Goal: Transaction & Acquisition: Purchase product/service

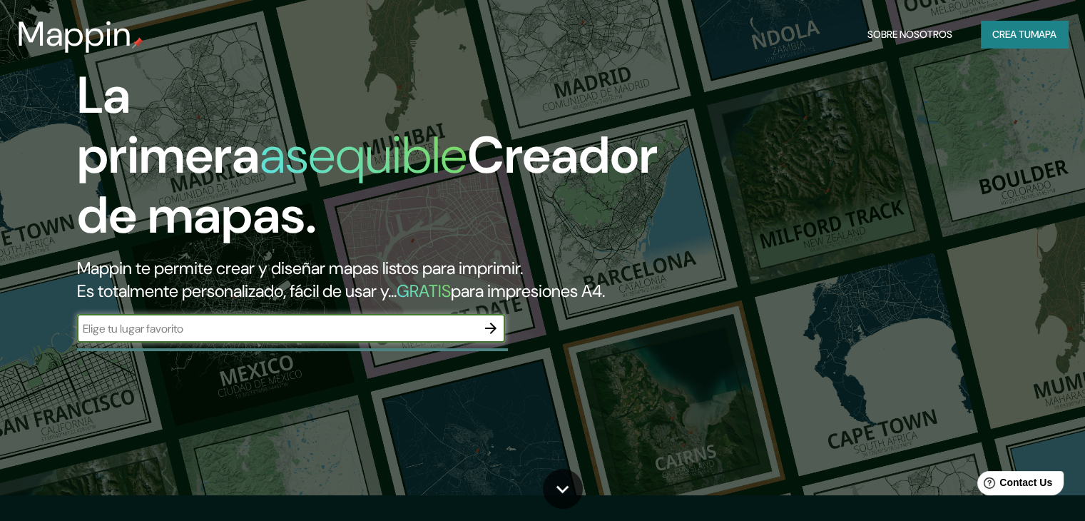
scroll to position [71, 0]
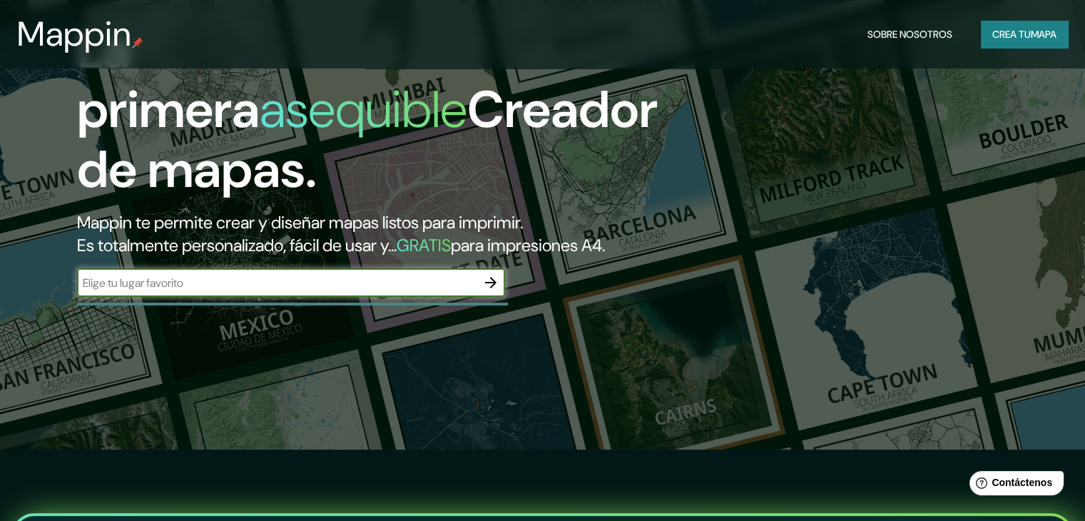
click at [283, 291] on input "text" at bounding box center [276, 283] width 399 height 16
type input "ate vitarte"
click at [493, 288] on icon "button" at bounding box center [490, 282] width 11 height 11
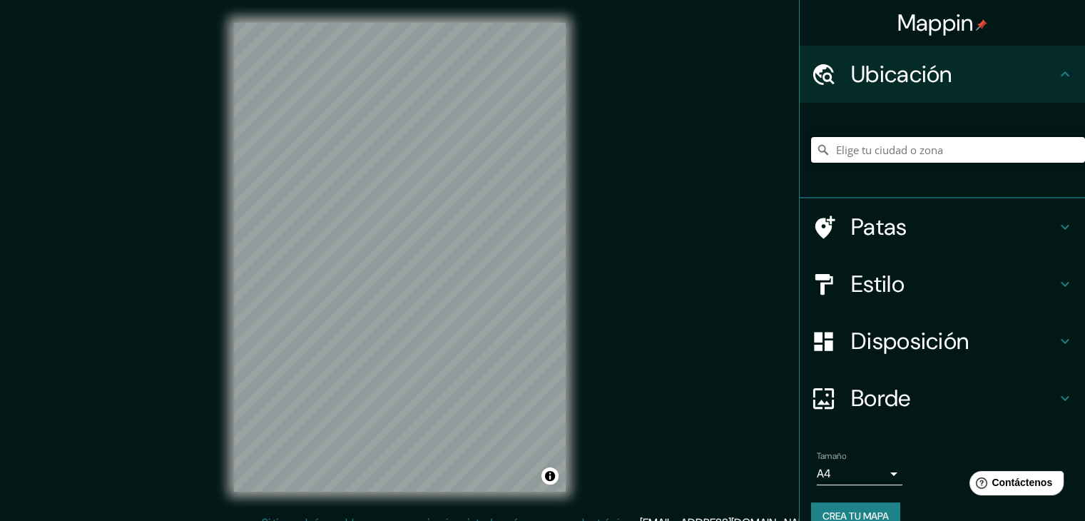
click at [895, 149] on input "Elige tu ciudad o zona" at bounding box center [948, 150] width 274 height 26
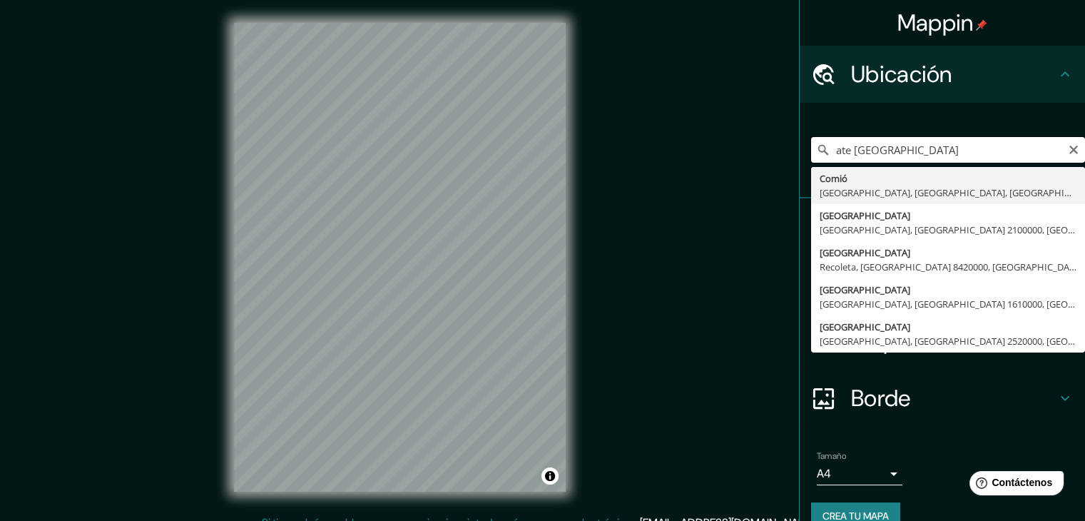
click at [840, 153] on input "ate [GEOGRAPHIC_DATA]" at bounding box center [948, 150] width 274 height 26
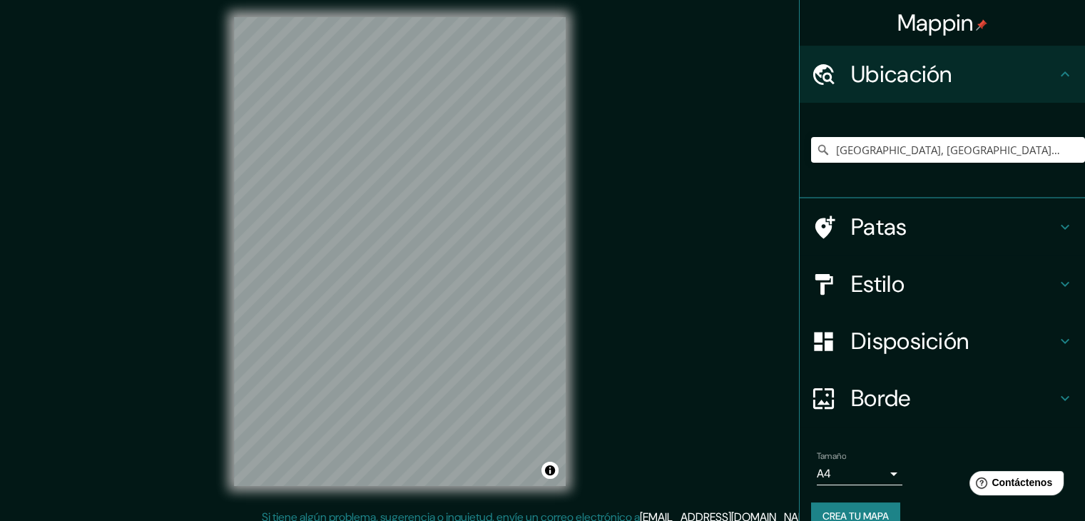
scroll to position [2, 0]
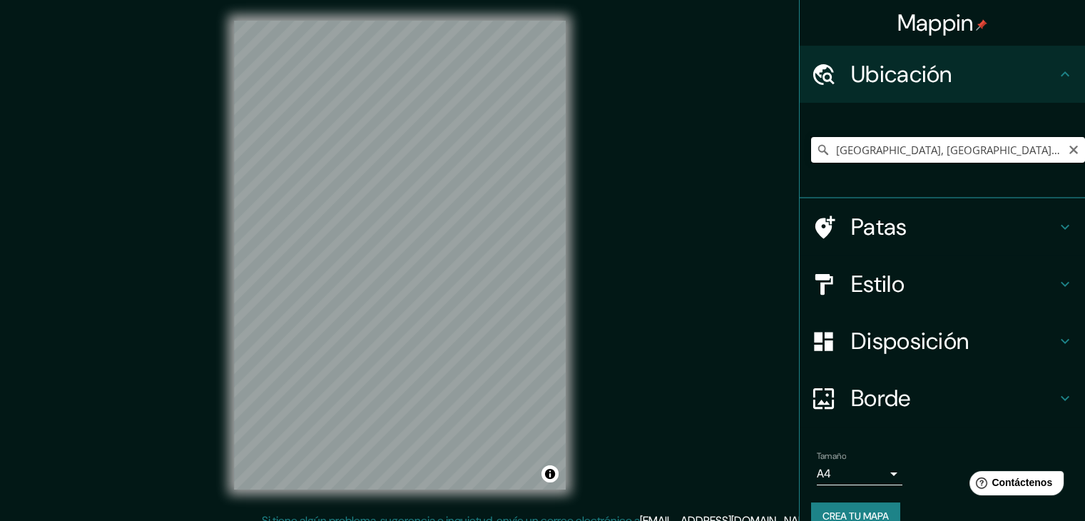
click at [863, 150] on input "[GEOGRAPHIC_DATA], [GEOGRAPHIC_DATA], [GEOGRAPHIC_DATA], [GEOGRAPHIC_DATA]" at bounding box center [948, 150] width 274 height 26
type input "Ate, [GEOGRAPHIC_DATA], [GEOGRAPHIC_DATA], [GEOGRAPHIC_DATA]"
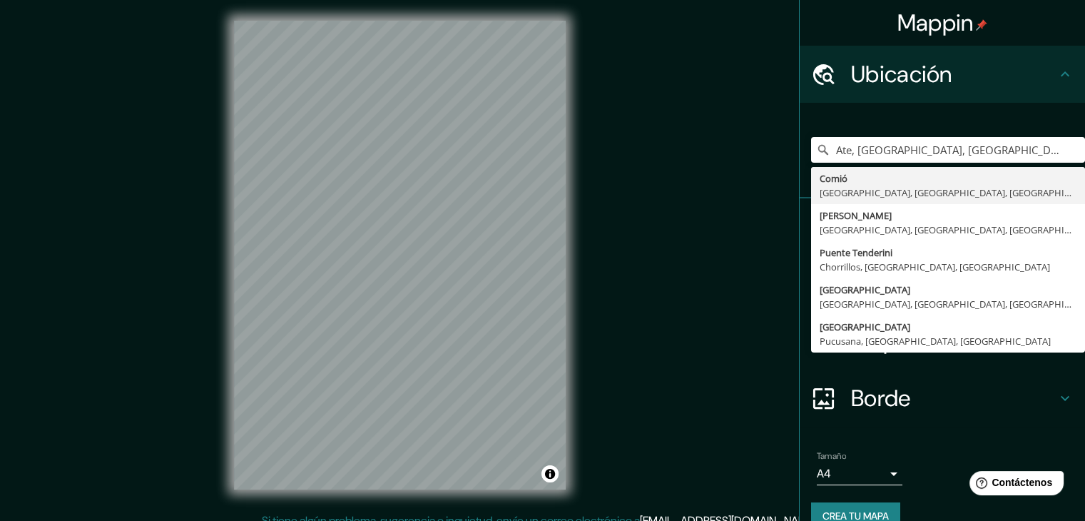
click at [991, 103] on div "Ate, [GEOGRAPHIC_DATA], [GEOGRAPHIC_DATA], [GEOGRAPHIC_DATA] Comió [GEOGRAPHIC_…" at bounding box center [941, 151] width 285 height 96
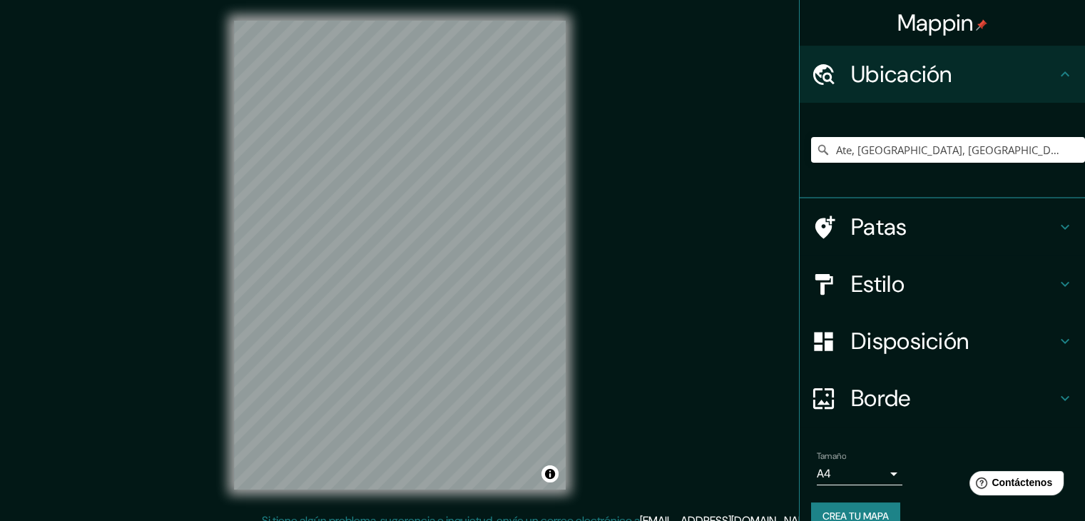
click at [911, 280] on h4 "Estilo" at bounding box center [953, 284] width 205 height 29
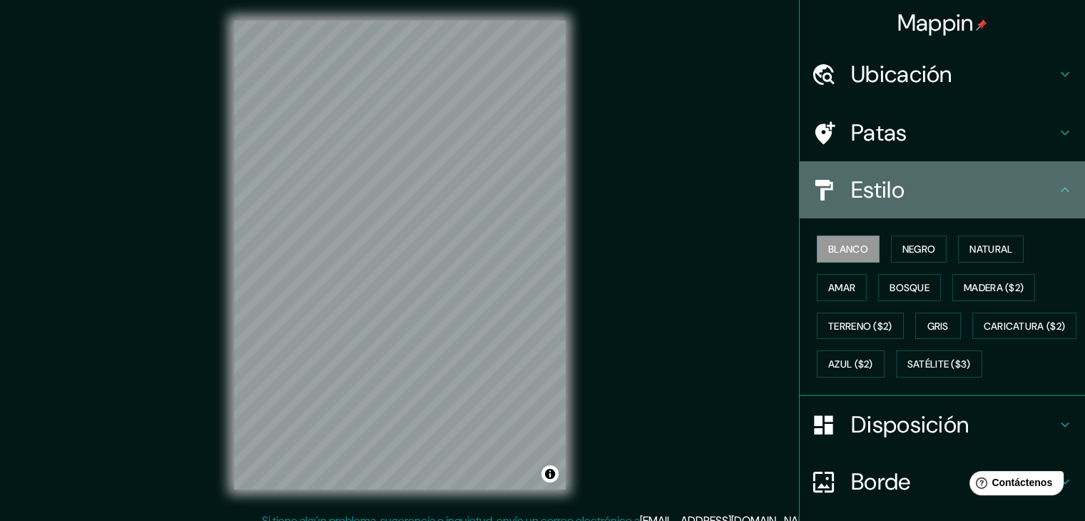
click at [1010, 197] on h4 "Estilo" at bounding box center [953, 189] width 205 height 29
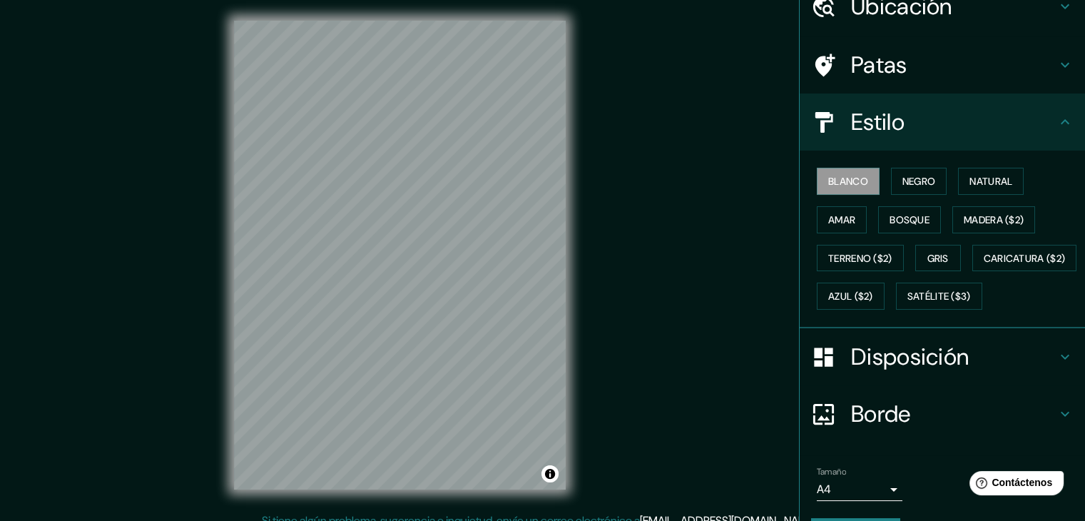
scroll to position [71, 0]
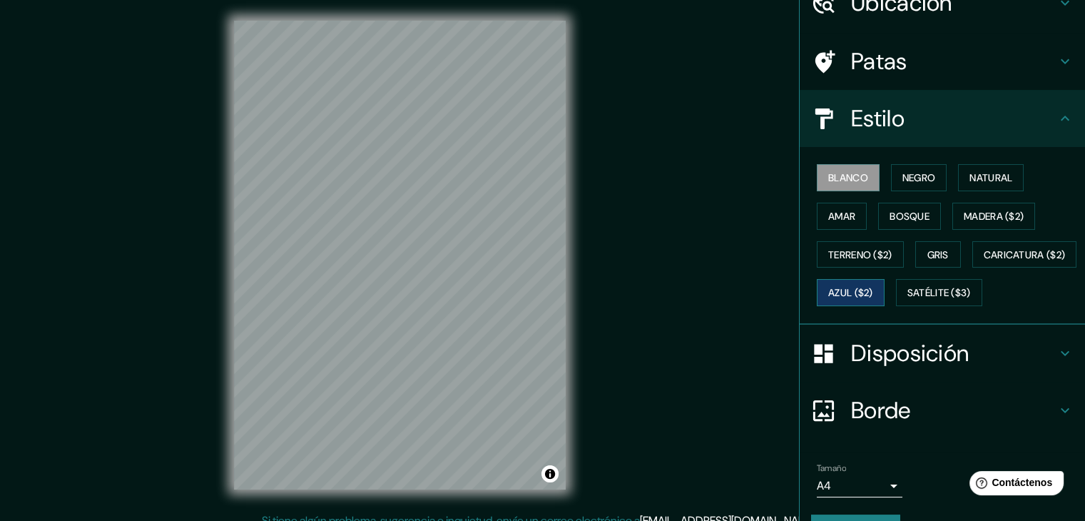
click at [873, 287] on font "Azul ($2)" at bounding box center [850, 293] width 45 height 13
click at [983, 261] on font "Caricatura ($2)" at bounding box center [1024, 254] width 82 height 13
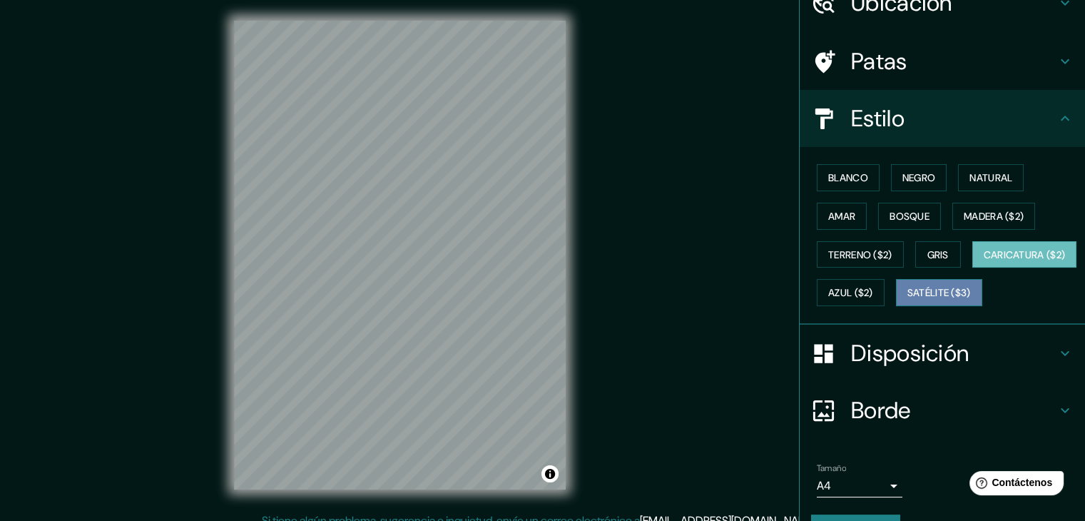
click at [907, 300] on font "Satélite ($3)" at bounding box center [938, 293] width 63 height 13
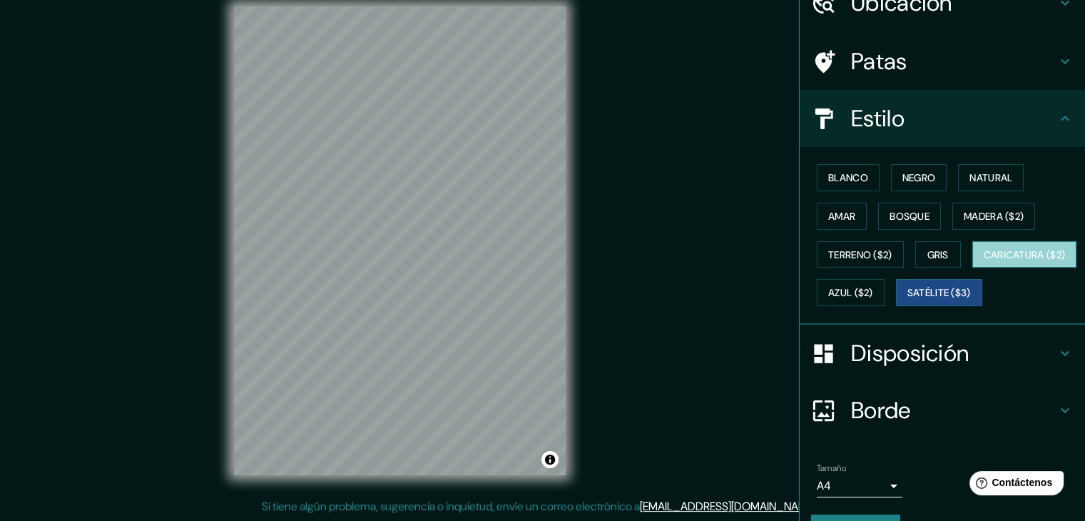
click at [983, 261] on font "Caricatura ($2)" at bounding box center [1024, 254] width 82 height 13
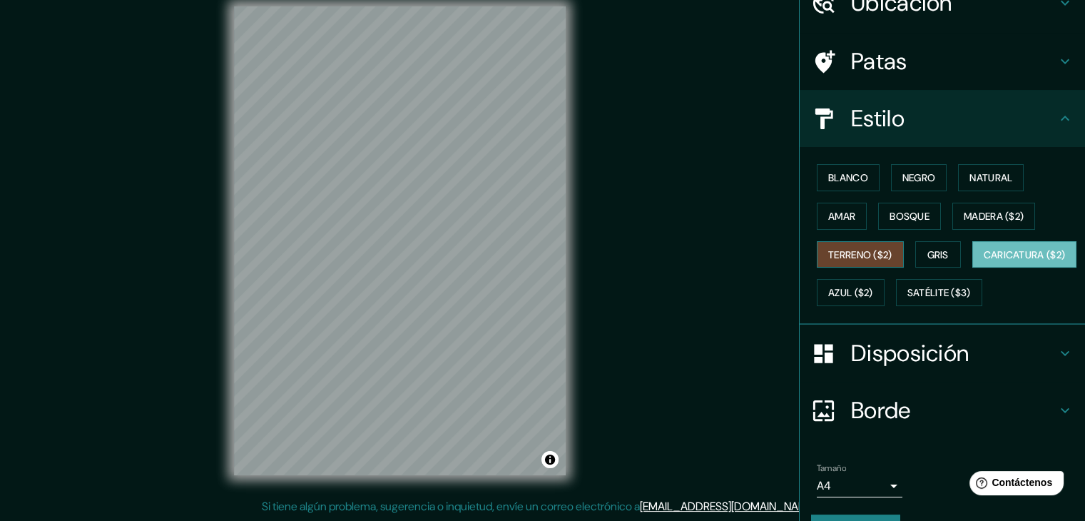
click at [844, 250] on font "Terreno ($2)" at bounding box center [860, 254] width 64 height 13
click at [938, 252] on font "Gris" at bounding box center [937, 254] width 21 height 13
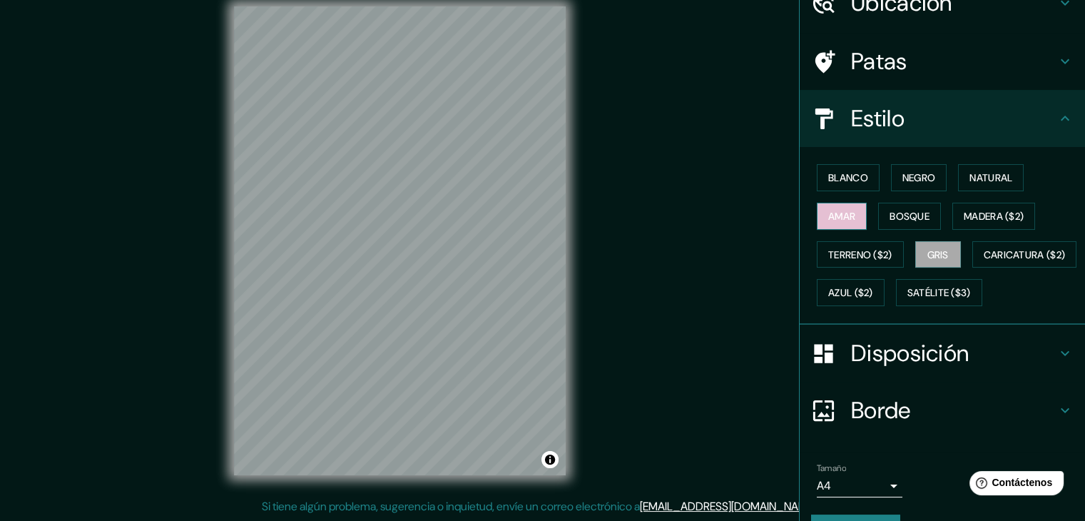
click at [828, 217] on font "Amar" at bounding box center [841, 216] width 27 height 13
click at [889, 217] on font "Bosque" at bounding box center [909, 216] width 40 height 13
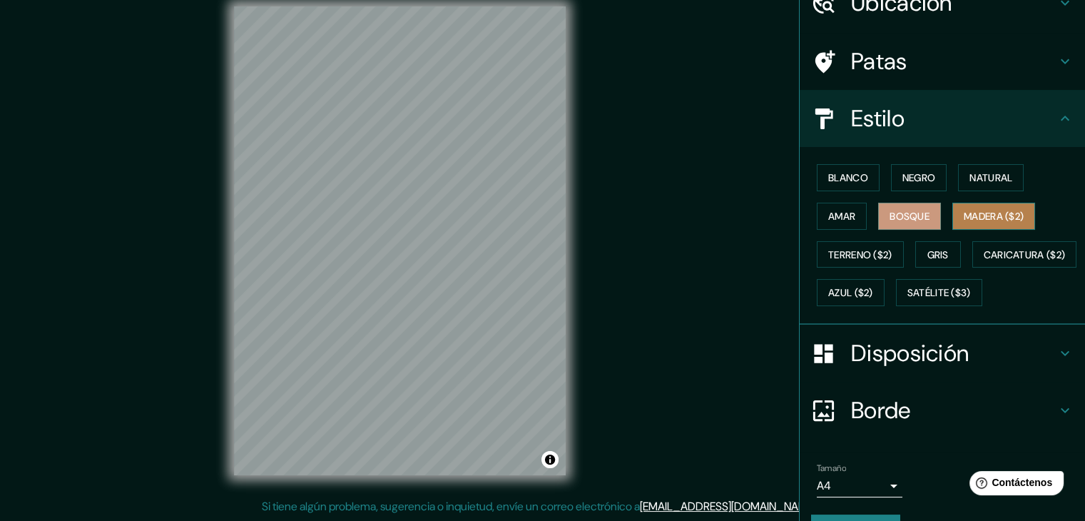
click at [988, 211] on font "Madera ($2)" at bounding box center [994, 216] width 60 height 13
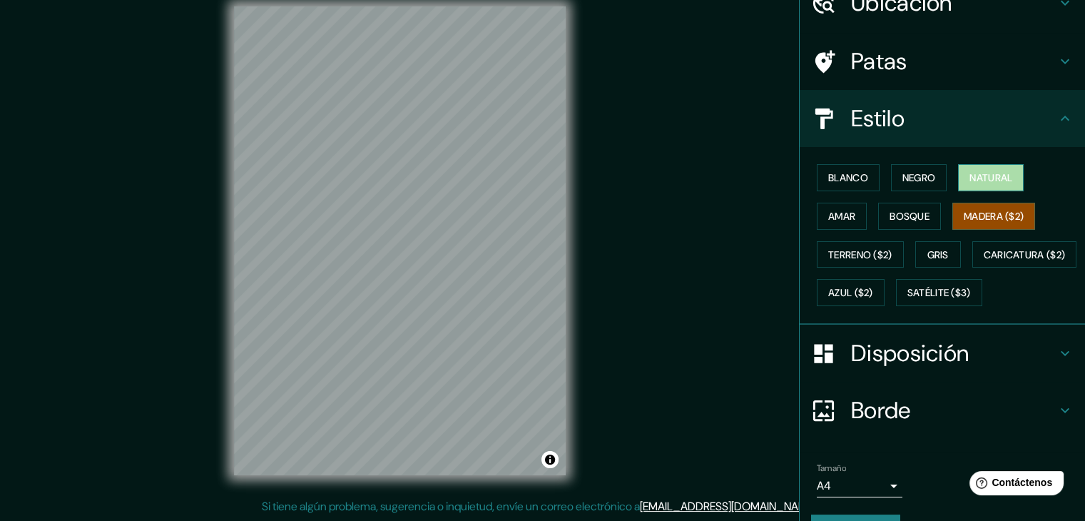
click at [993, 175] on font "Natural" at bounding box center [990, 177] width 43 height 13
click at [904, 175] on font "Negro" at bounding box center [919, 177] width 34 height 13
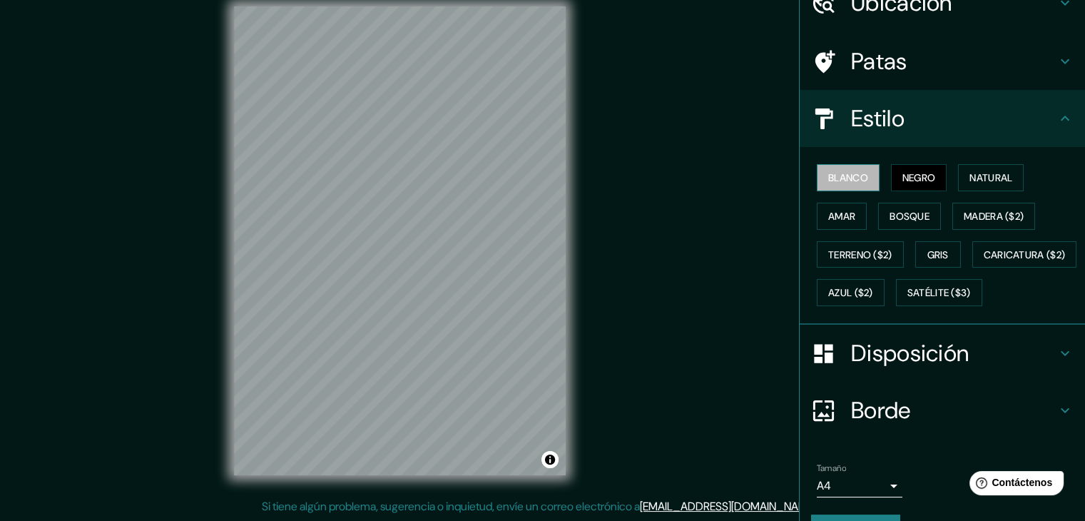
click at [828, 173] on font "Blanco" at bounding box center [848, 177] width 40 height 13
click at [928, 248] on font "Gris" at bounding box center [937, 254] width 21 height 13
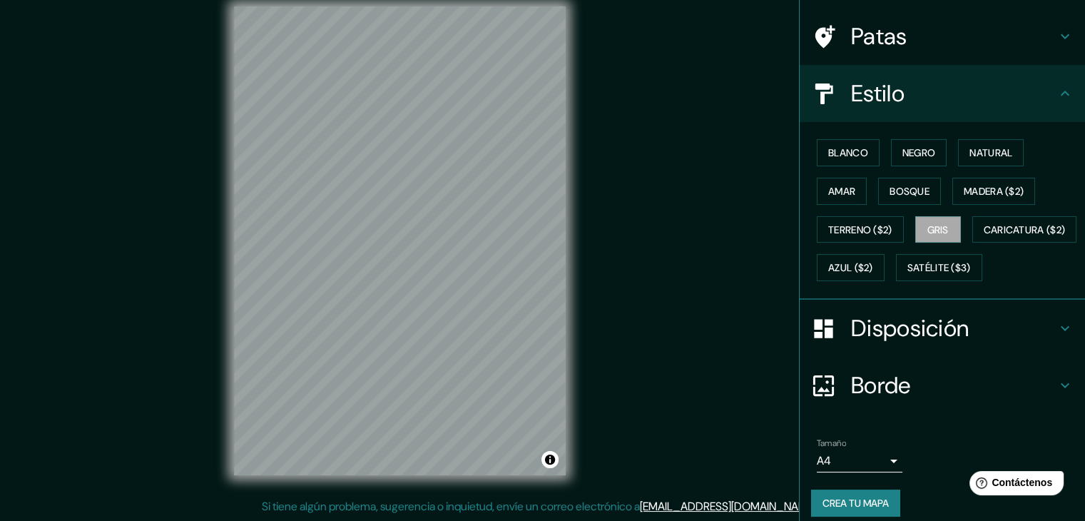
scroll to position [144, 0]
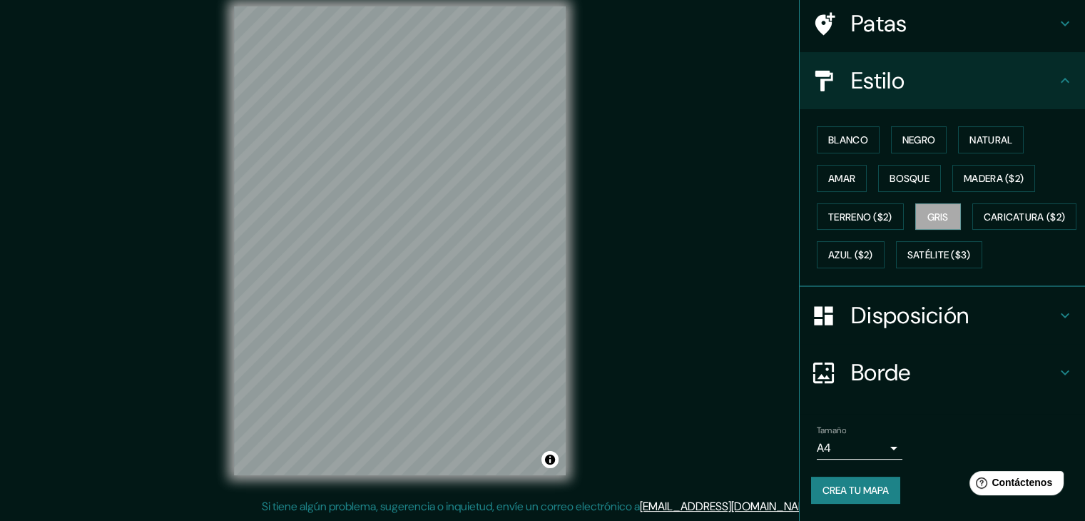
click at [868, 487] on font "Crea tu mapa" at bounding box center [855, 490] width 66 height 13
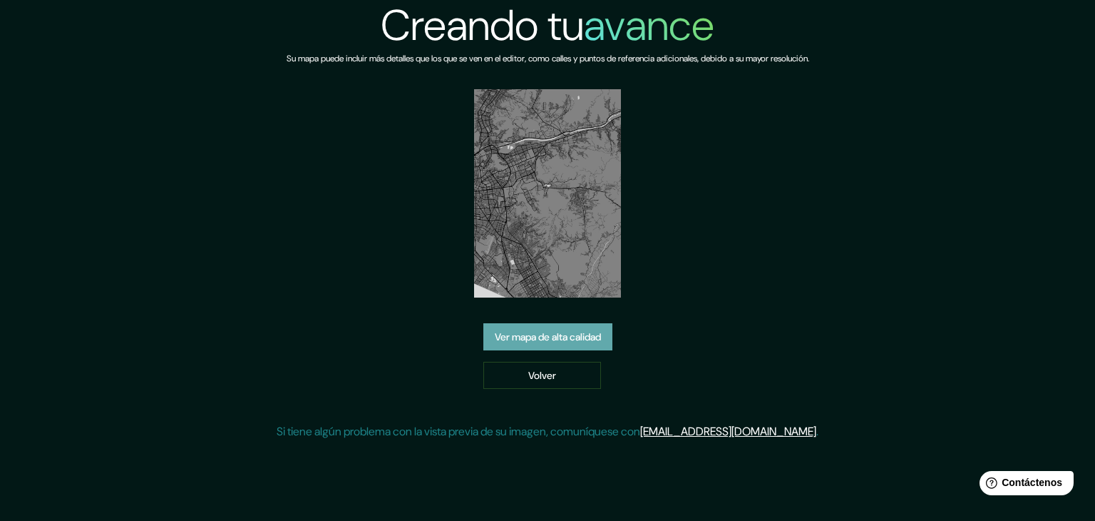
click at [536, 341] on font "Ver mapa de alta calidad" at bounding box center [548, 336] width 106 height 13
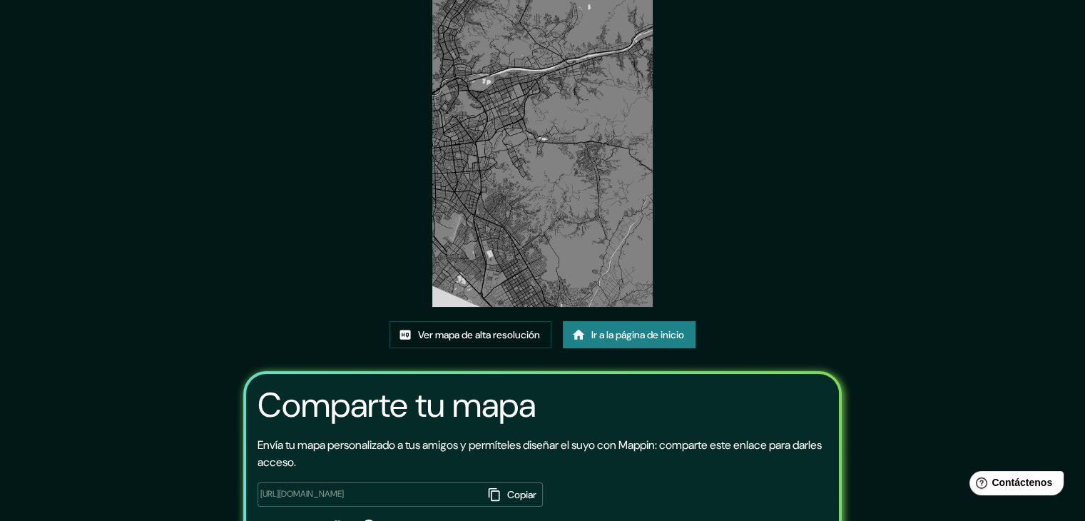
scroll to position [71, 0]
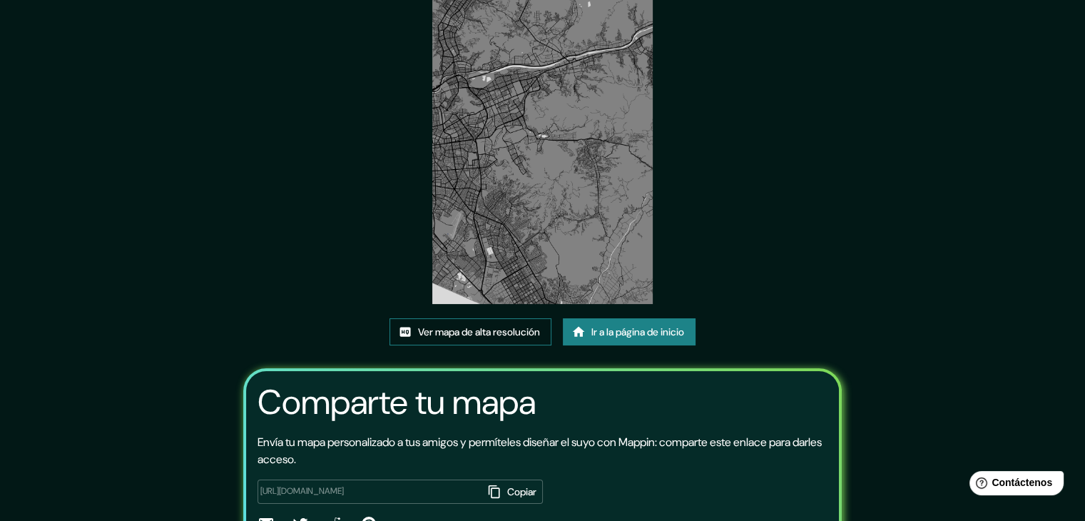
click at [516, 331] on font "Ver mapa de alta resolución" at bounding box center [479, 331] width 122 height 13
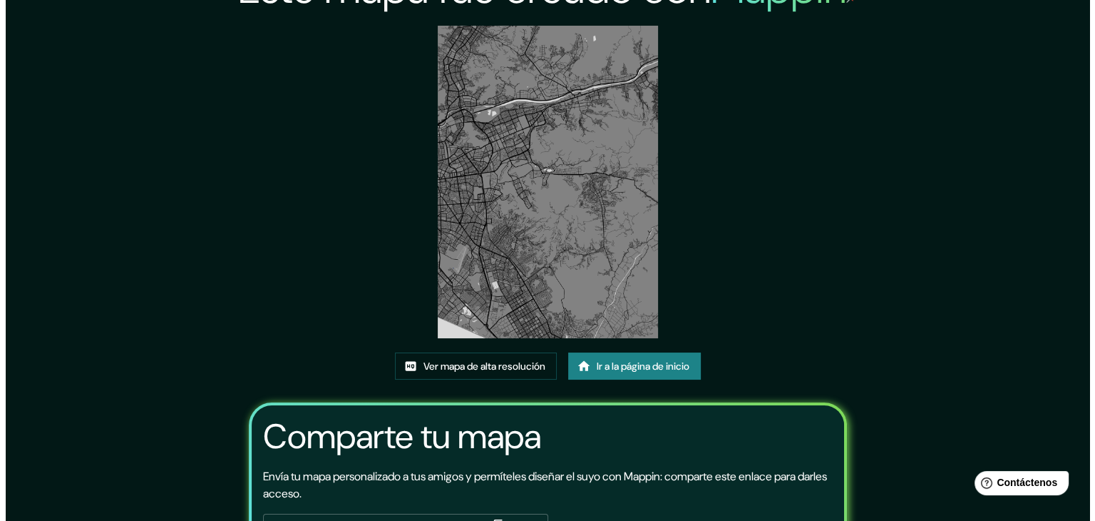
scroll to position [0, 0]
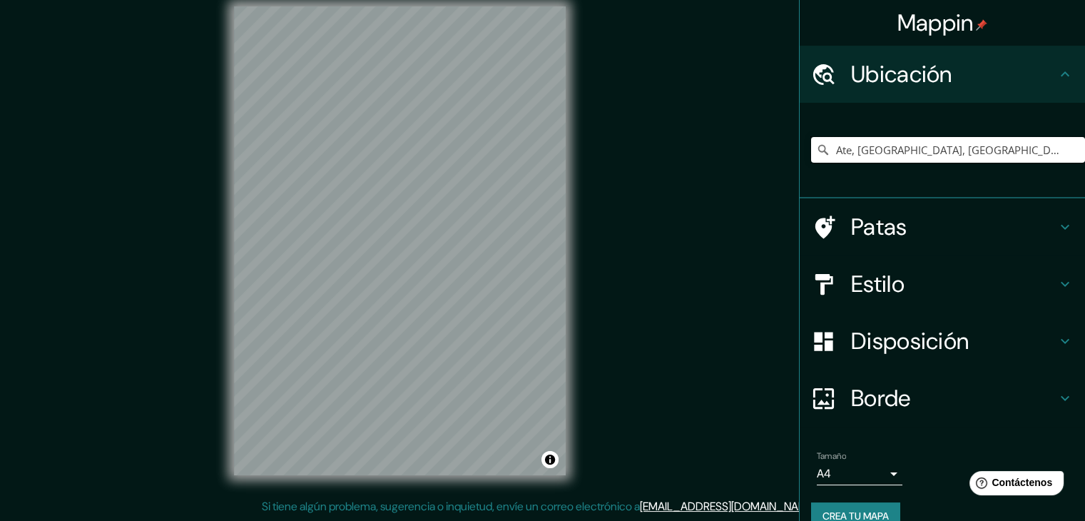
click at [1005, 157] on input "Ate, [GEOGRAPHIC_DATA], [GEOGRAPHIC_DATA], [GEOGRAPHIC_DATA]" at bounding box center [948, 150] width 274 height 26
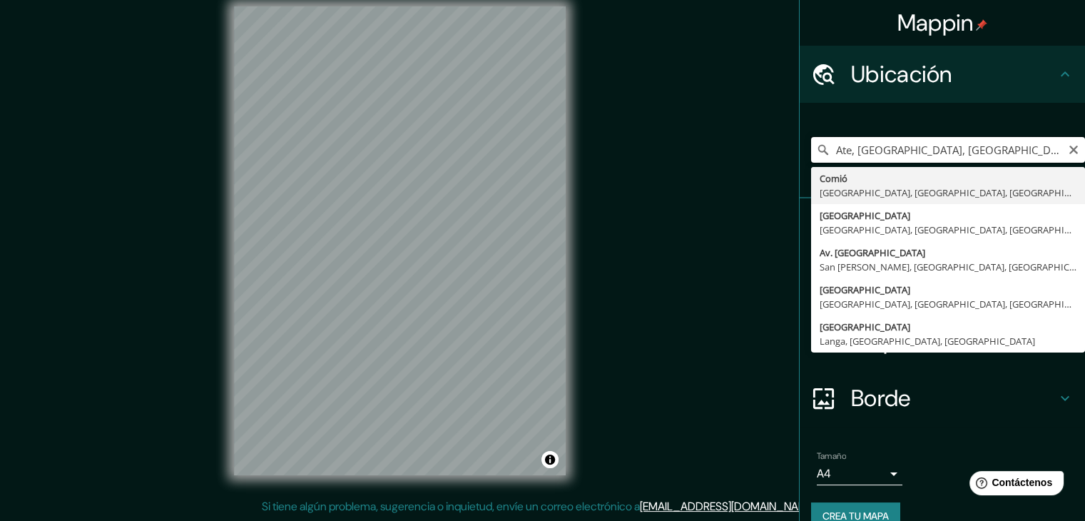
type input "Ate, [GEOGRAPHIC_DATA], [GEOGRAPHIC_DATA], [GEOGRAPHIC_DATA]"
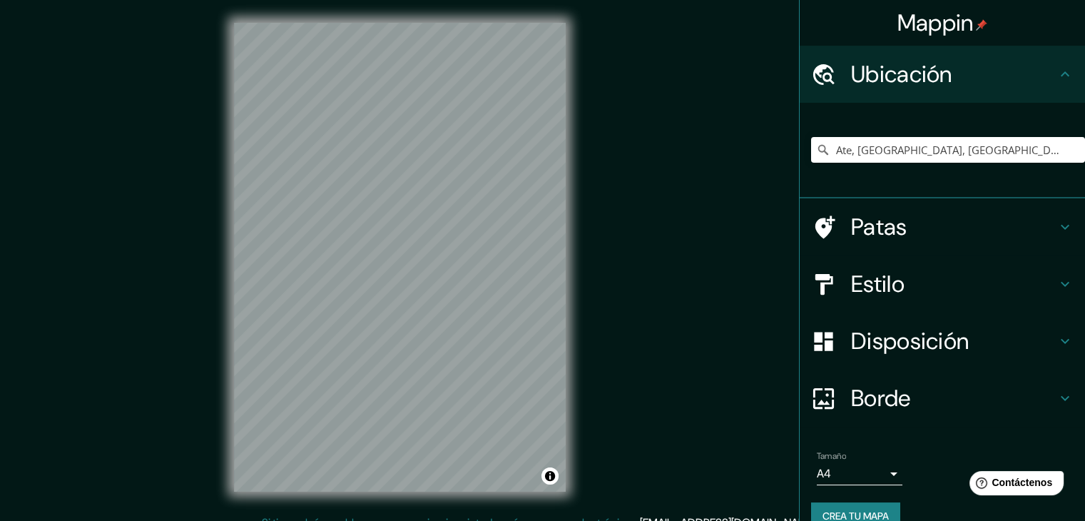
scroll to position [16, 0]
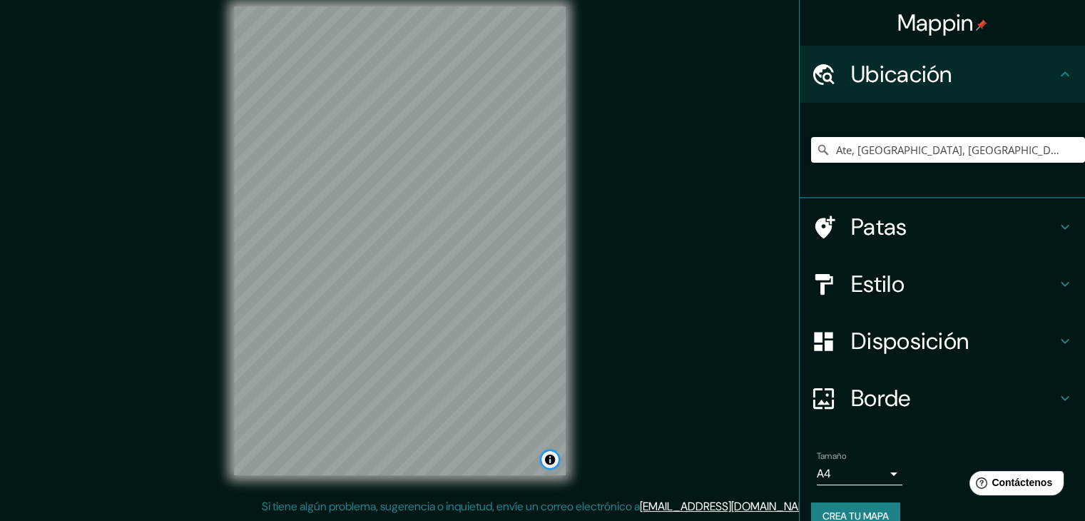
click at [550, 459] on button "Activar o desactivar atribución" at bounding box center [549, 459] width 17 height 17
click at [550, 457] on button "Activar o desactivar atribución" at bounding box center [549, 459] width 17 height 17
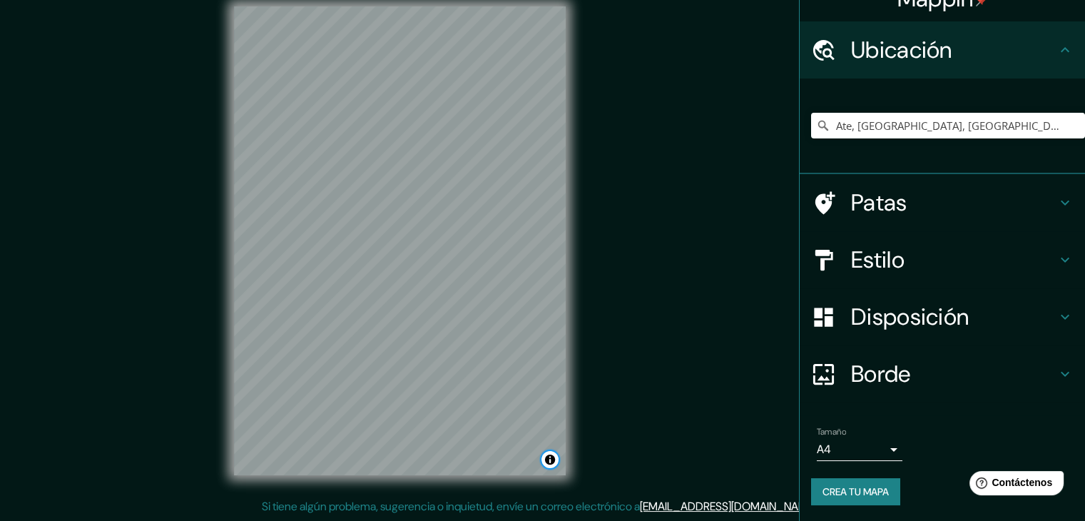
scroll to position [25, 0]
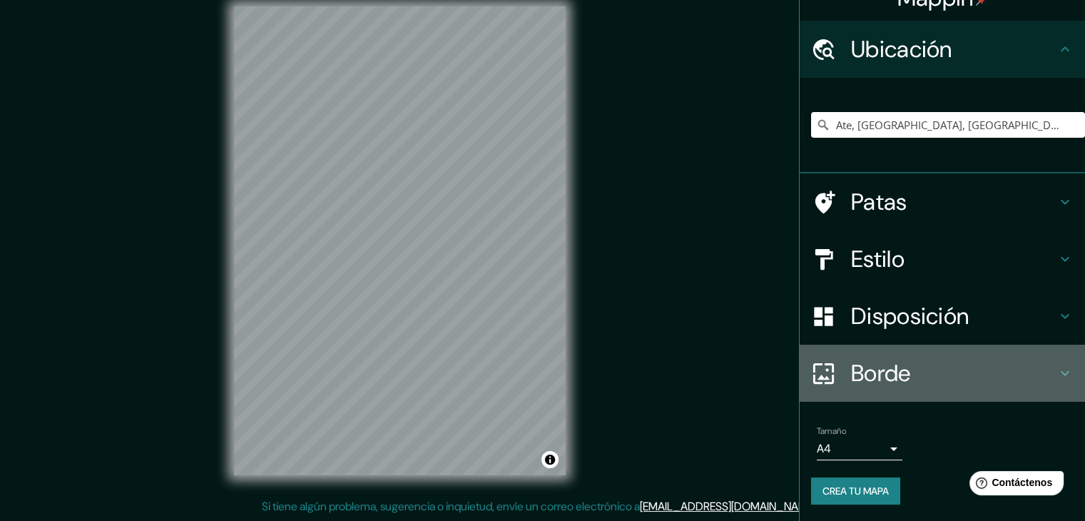
click at [863, 374] on font "Borde" at bounding box center [881, 373] width 60 height 30
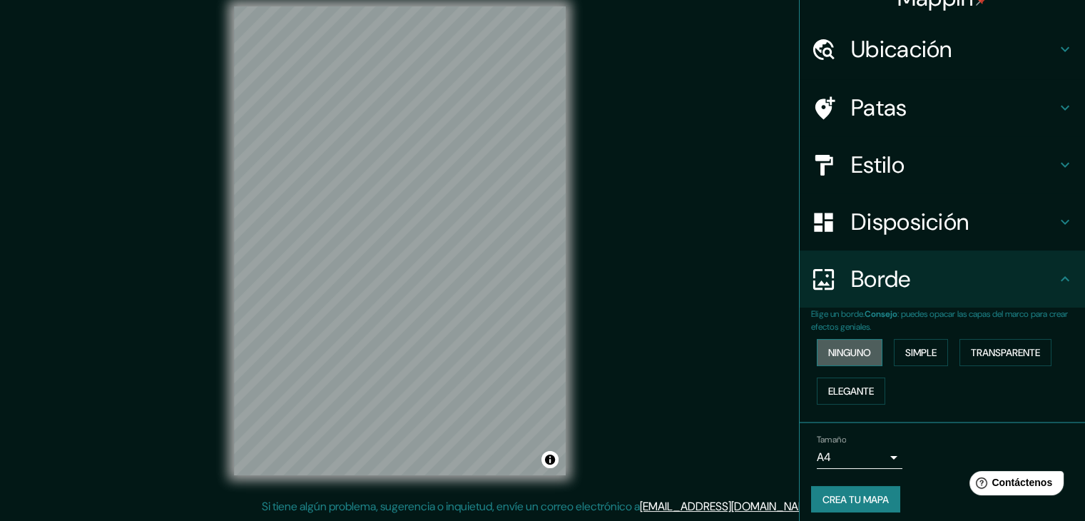
click at [847, 357] on font "Ninguno" at bounding box center [849, 352] width 43 height 13
click at [845, 349] on font "Ninguno" at bounding box center [849, 352] width 43 height 13
click at [907, 354] on font "Simple" at bounding box center [920, 352] width 31 height 13
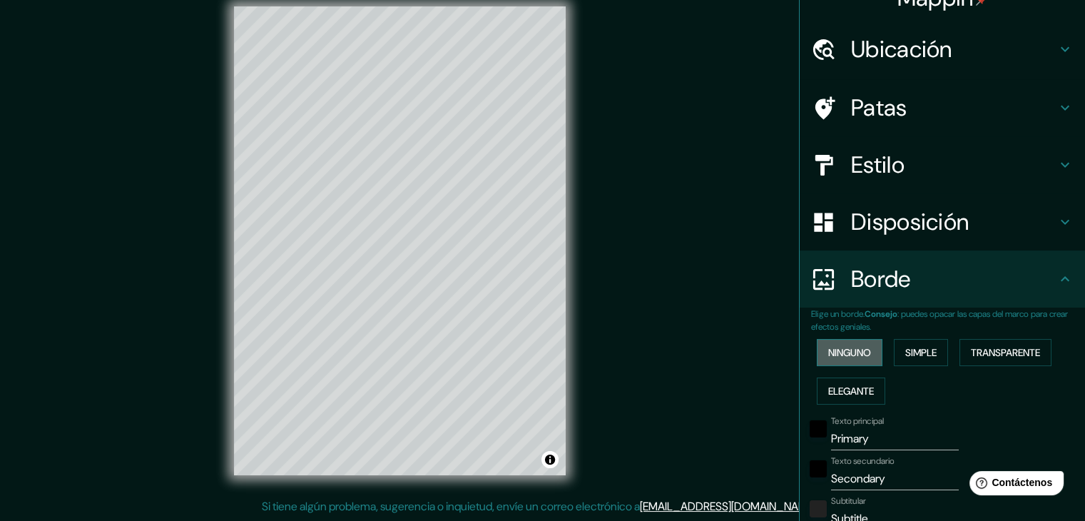
click at [852, 355] on font "Ninguno" at bounding box center [849, 352] width 43 height 13
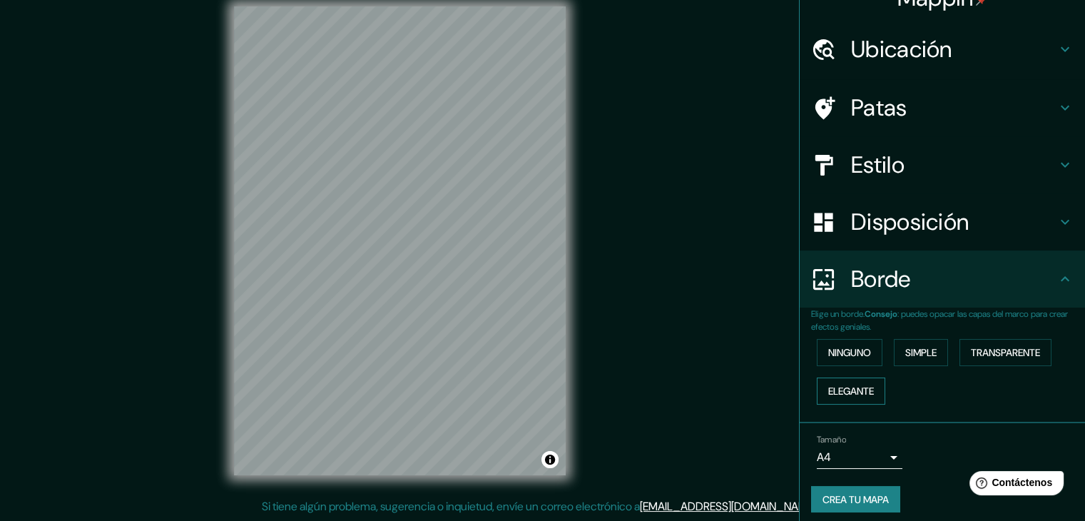
click at [852, 393] on font "Elegante" at bounding box center [851, 390] width 46 height 13
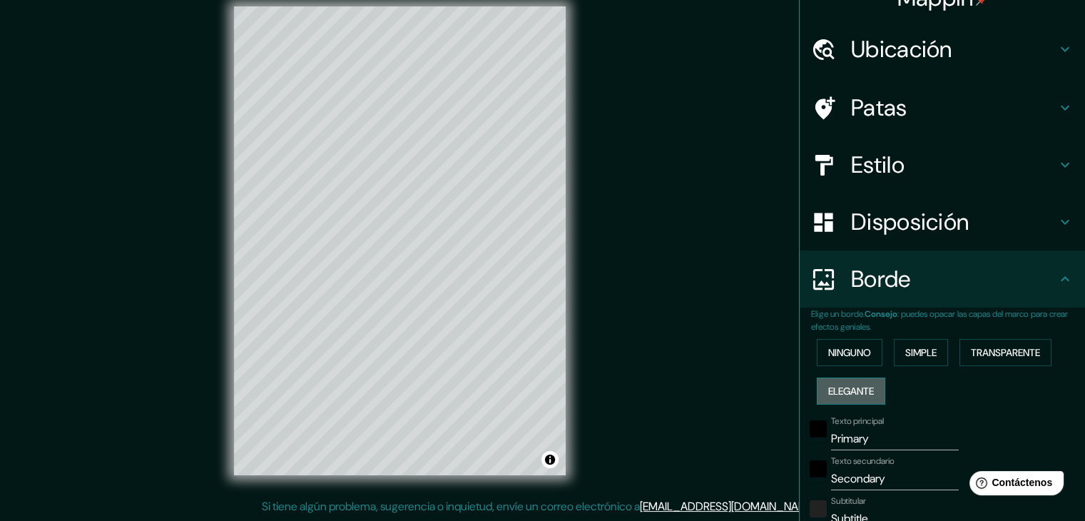
click at [839, 388] on font "Elegante" at bounding box center [851, 390] width 46 height 13
type input "37"
type input "19"
click at [831, 354] on font "Ninguno" at bounding box center [849, 352] width 43 height 13
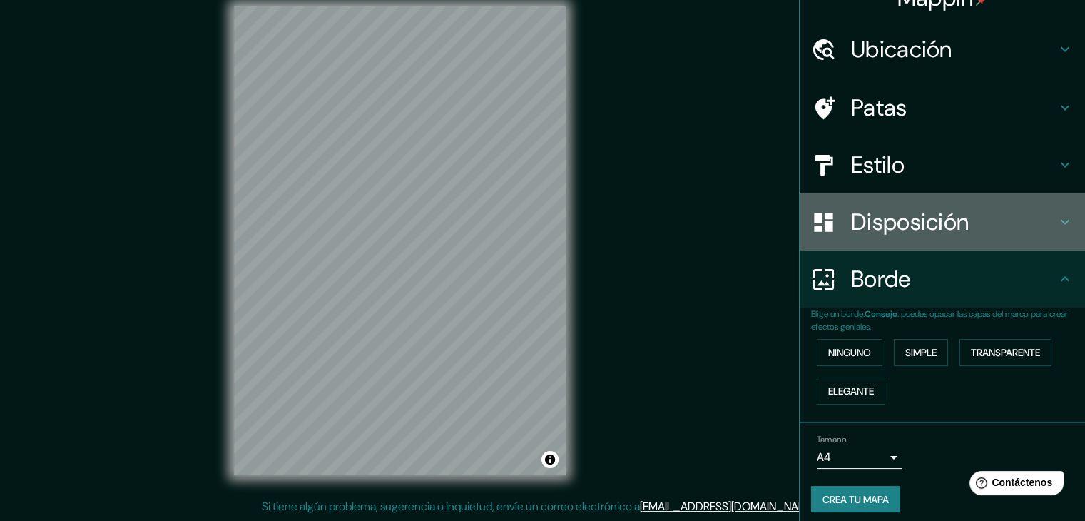
click at [889, 224] on font "Disposición" at bounding box center [910, 222] width 118 height 30
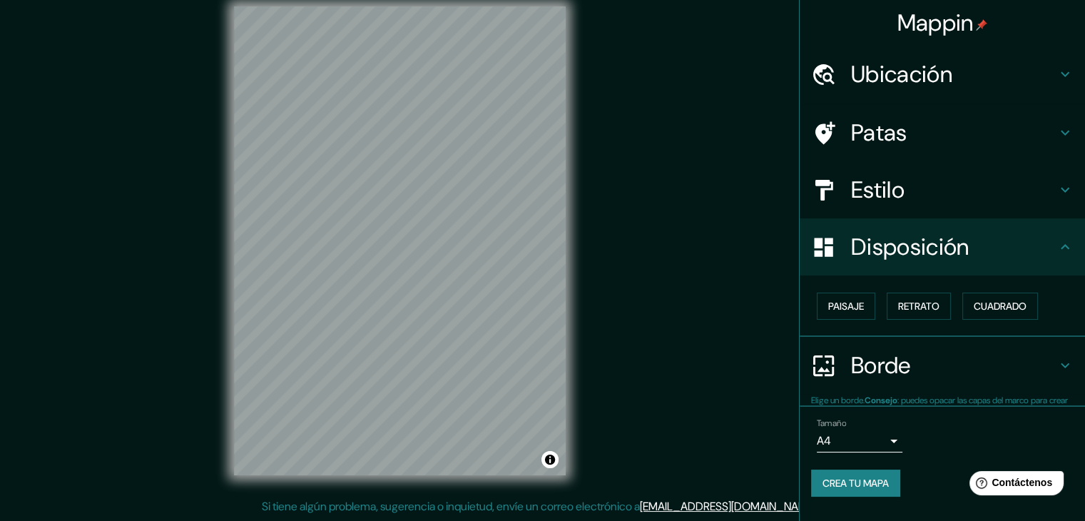
scroll to position [0, 0]
click at [844, 310] on font "Paisaje" at bounding box center [846, 306] width 36 height 13
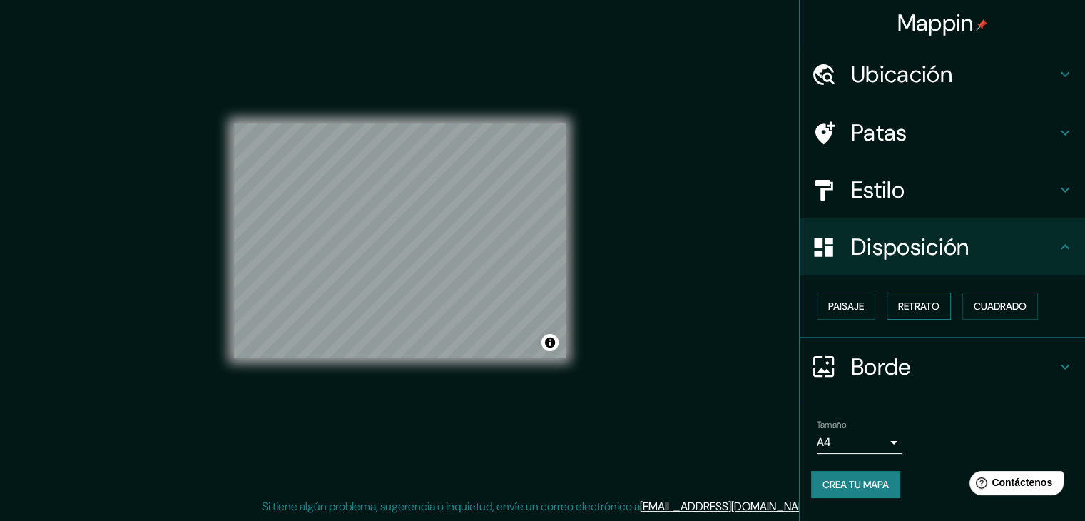
click at [914, 303] on font "Retrato" at bounding box center [918, 306] width 41 height 13
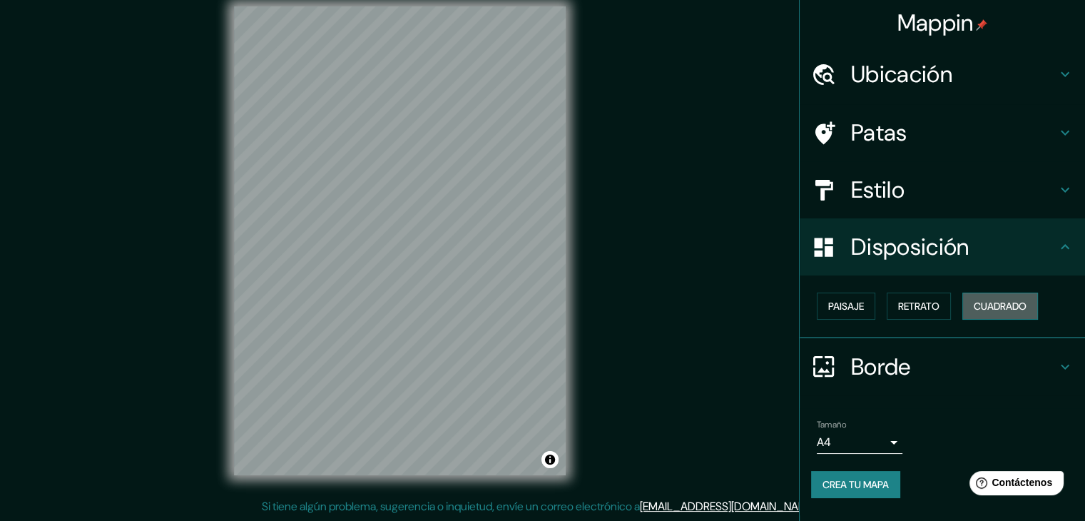
click at [1008, 307] on font "Cuadrado" at bounding box center [1000, 306] width 53 height 13
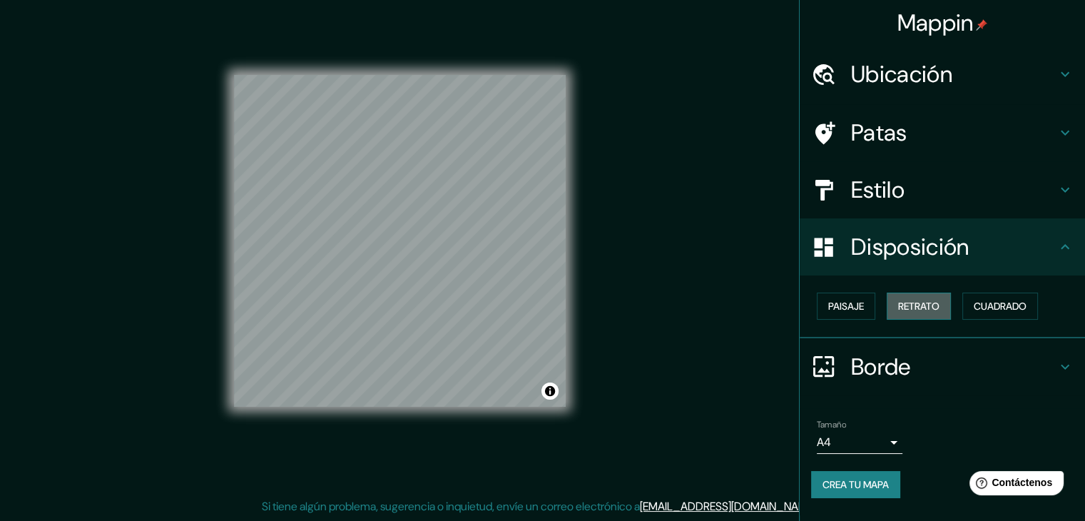
click at [921, 307] on font "Retrato" at bounding box center [918, 306] width 41 height 13
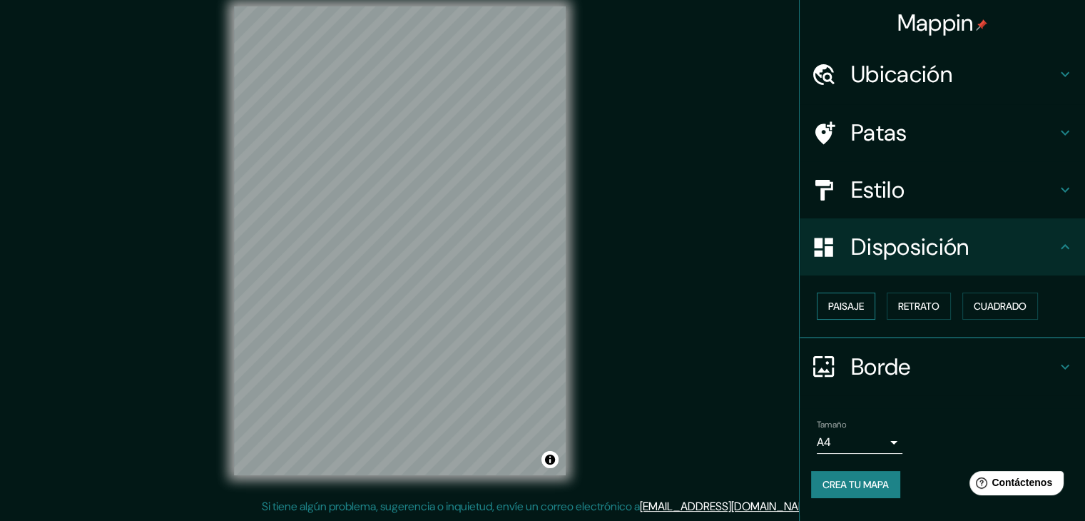
click at [856, 306] on font "Paisaje" at bounding box center [846, 306] width 36 height 13
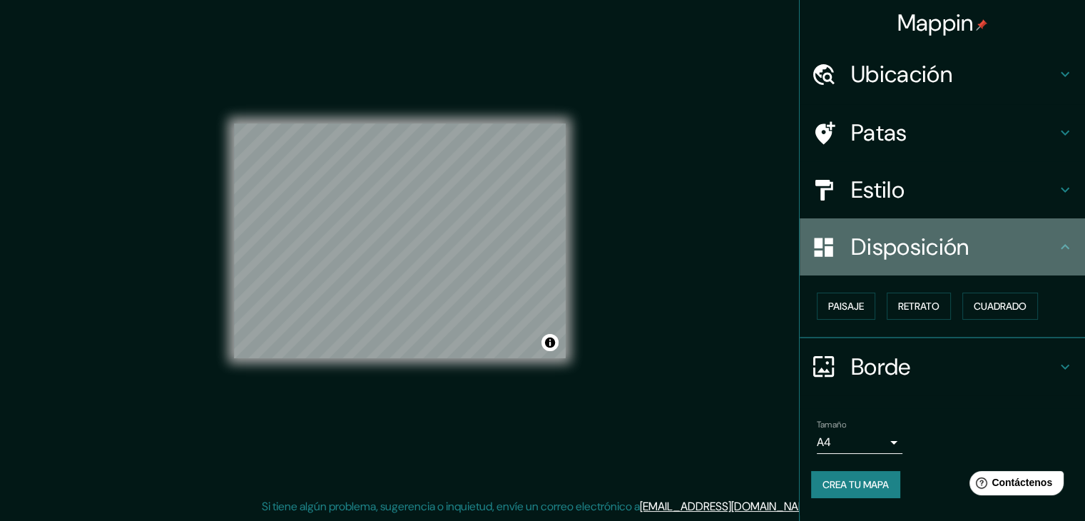
click at [876, 252] on font "Disposición" at bounding box center [910, 247] width 118 height 30
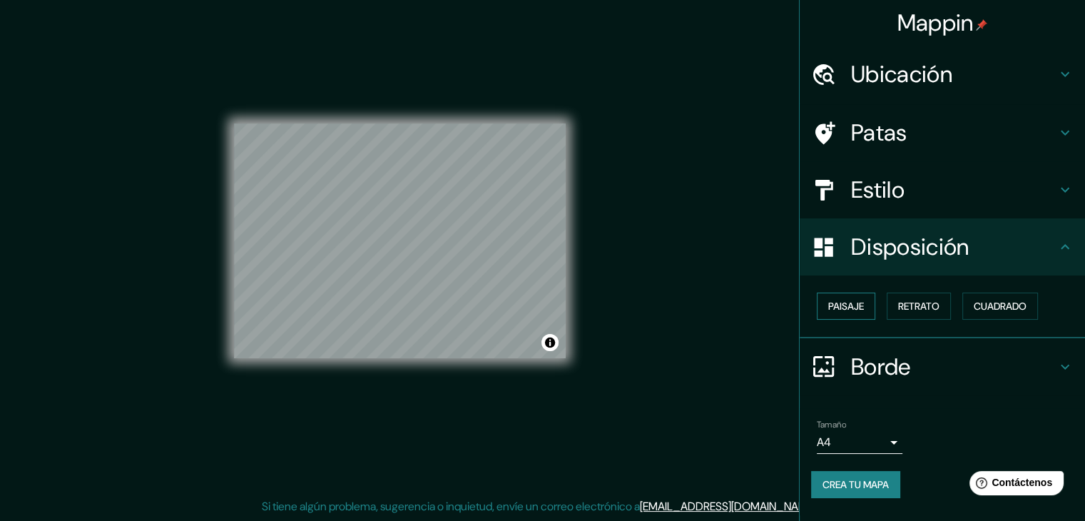
click at [836, 303] on font "Paisaje" at bounding box center [846, 306] width 36 height 13
click at [891, 304] on button "Retrato" at bounding box center [918, 305] width 64 height 27
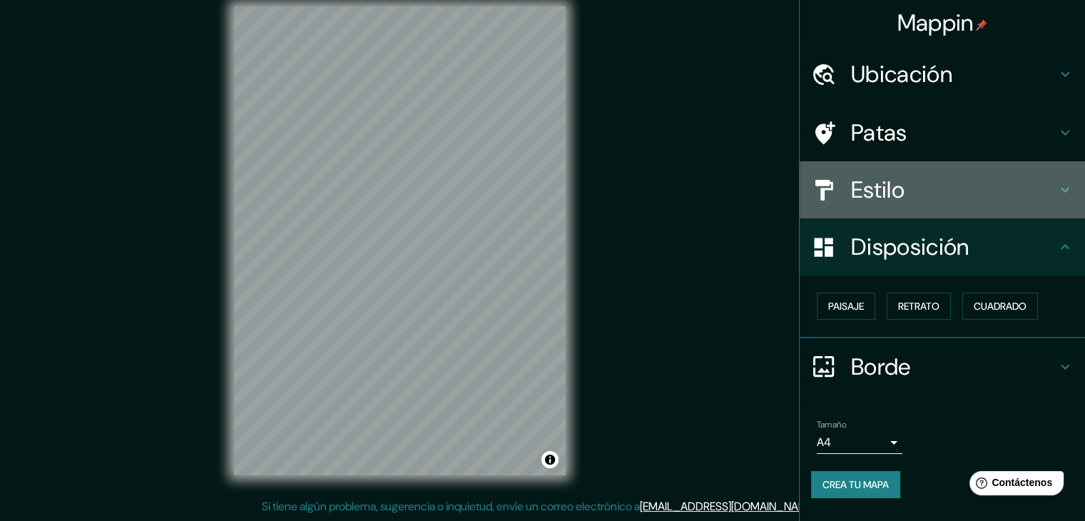
click at [874, 194] on font "Estilo" at bounding box center [877, 190] width 53 height 30
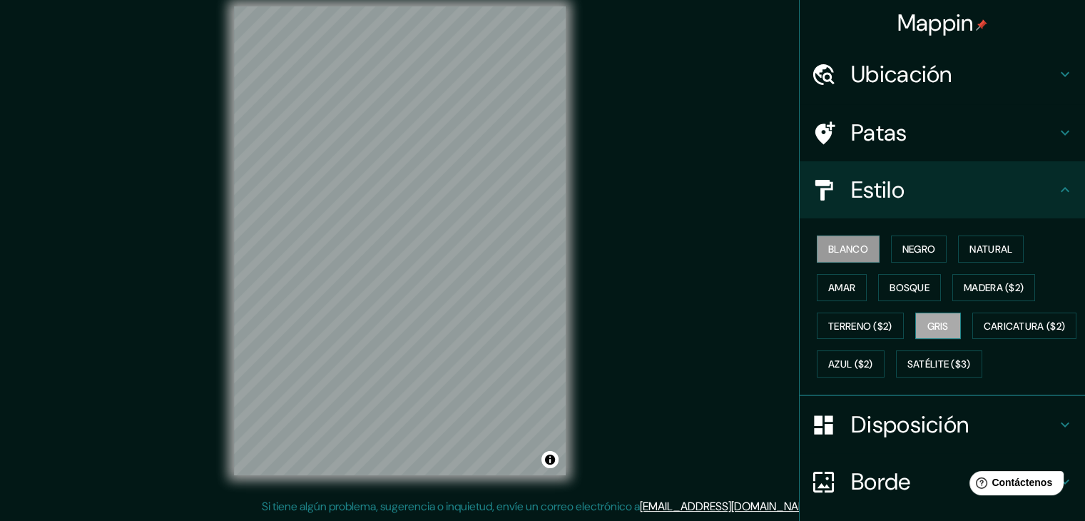
click at [935, 325] on font "Gris" at bounding box center [937, 326] width 21 height 13
click at [984, 242] on font "Natural" at bounding box center [990, 249] width 43 height 19
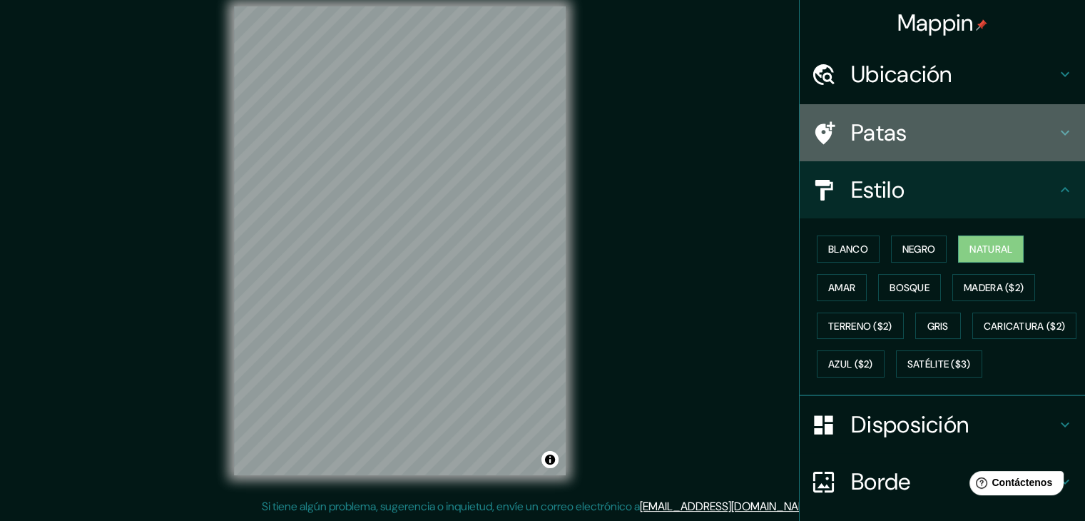
click at [876, 137] on font "Patas" at bounding box center [879, 133] width 56 height 30
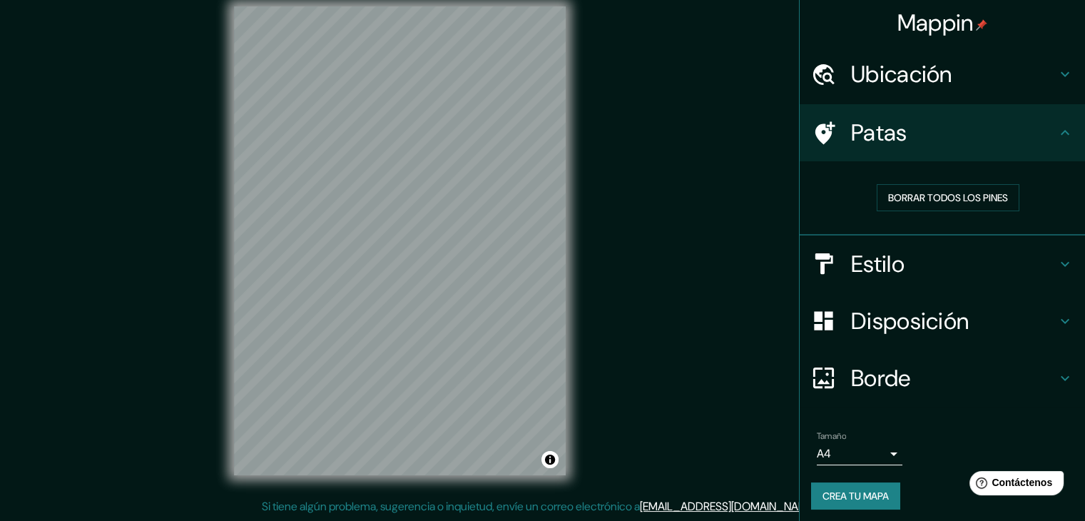
scroll to position [4, 0]
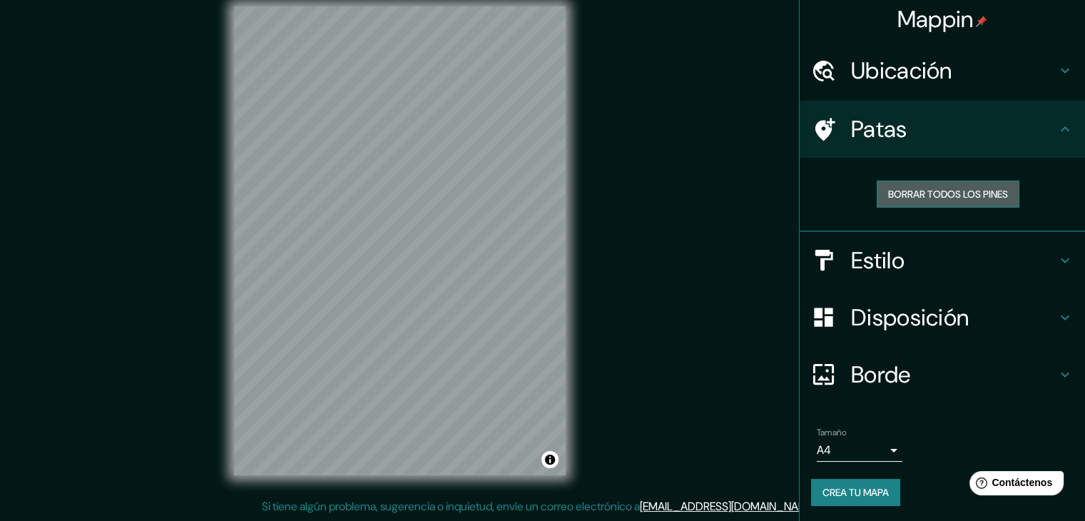
click at [926, 197] on font "Borrar todos los pines" at bounding box center [948, 194] width 120 height 13
click at [922, 195] on font "Borrar todos los pines" at bounding box center [948, 194] width 120 height 13
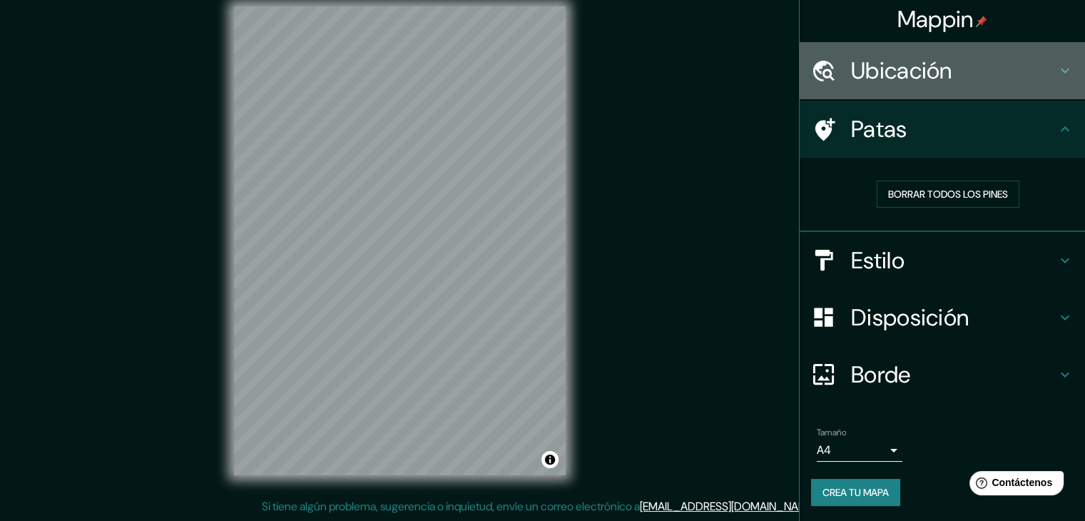
click at [864, 63] on font "Ubicación" at bounding box center [901, 71] width 101 height 30
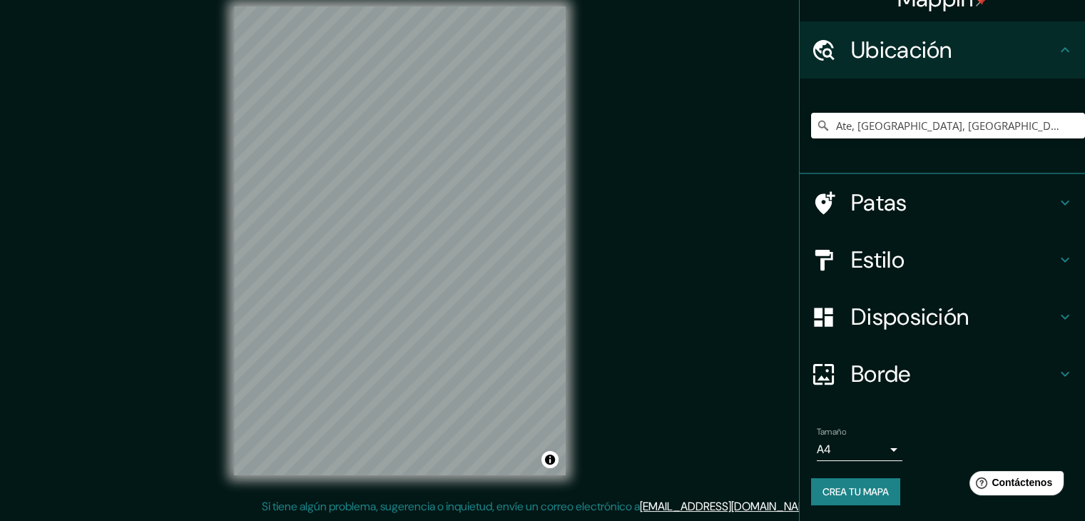
scroll to position [25, 0]
click at [756, 316] on div "Mappin Ubicación Ate, Lima, Provincia de Lima, Perú Comió Lima, Provincia de Li…" at bounding box center [542, 252] width 1085 height 537
click at [859, 263] on font "Estilo" at bounding box center [877, 259] width 53 height 30
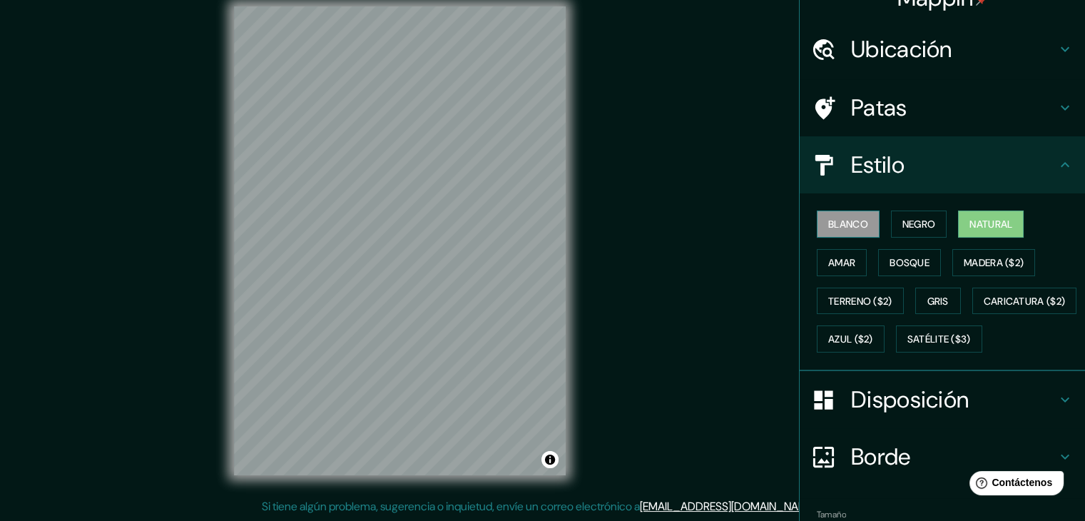
click at [850, 230] on font "Blanco" at bounding box center [848, 224] width 40 height 19
click at [918, 289] on button "Gris" at bounding box center [938, 300] width 46 height 27
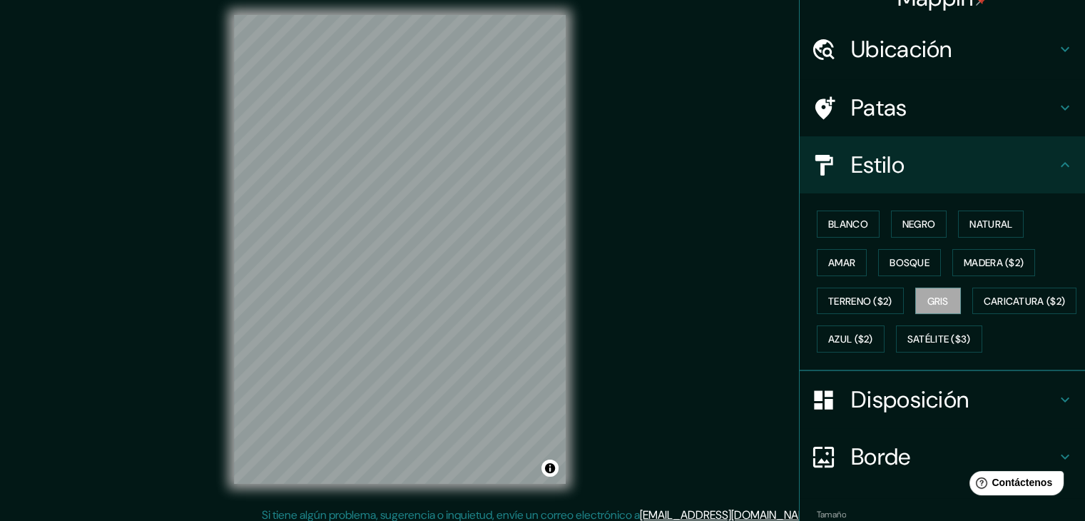
scroll to position [16, 0]
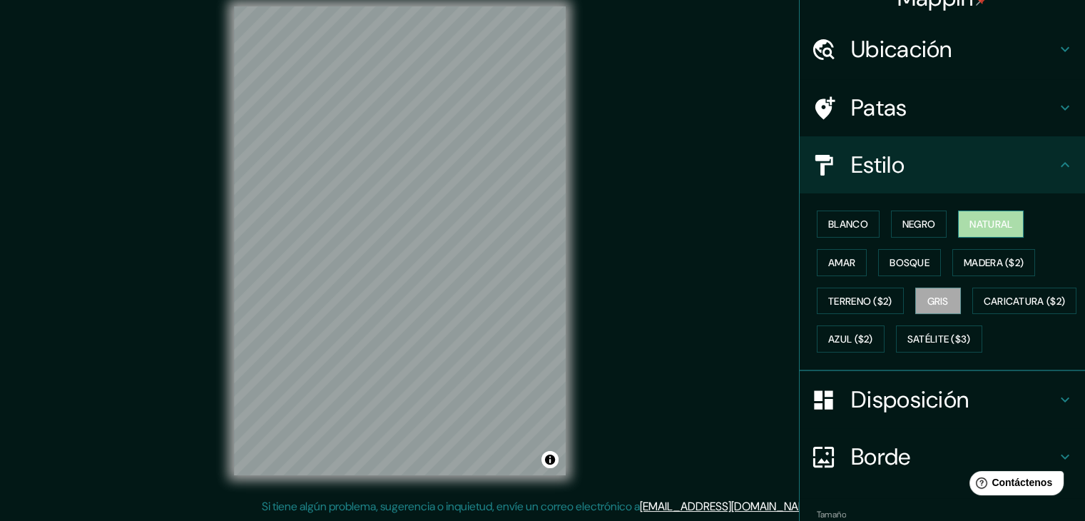
click at [986, 223] on font "Natural" at bounding box center [990, 224] width 43 height 13
click at [927, 300] on font "Gris" at bounding box center [937, 301] width 21 height 13
click at [983, 307] on font "Caricatura ($2)" at bounding box center [1024, 301] width 82 height 13
click at [930, 292] on font "Gris" at bounding box center [937, 301] width 21 height 19
click at [976, 230] on font "Natural" at bounding box center [990, 224] width 43 height 19
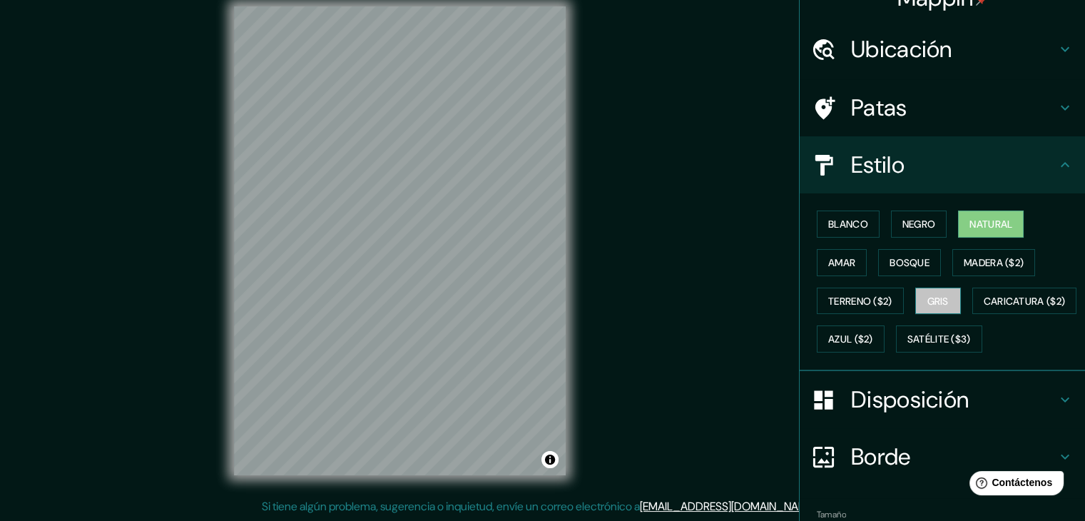
click at [941, 298] on font "Gris" at bounding box center [937, 301] width 21 height 13
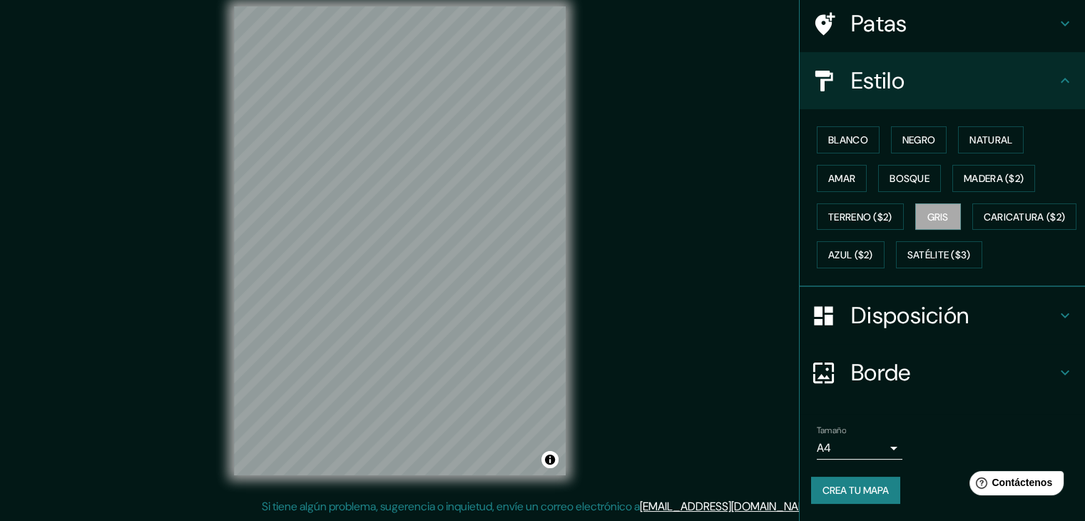
scroll to position [144, 0]
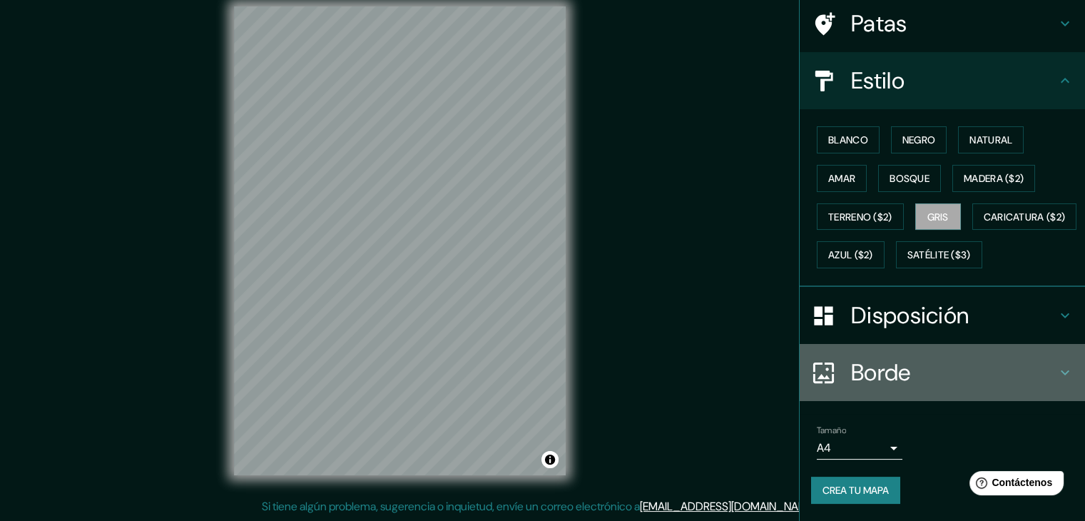
click at [879, 362] on font "Borde" at bounding box center [881, 372] width 60 height 30
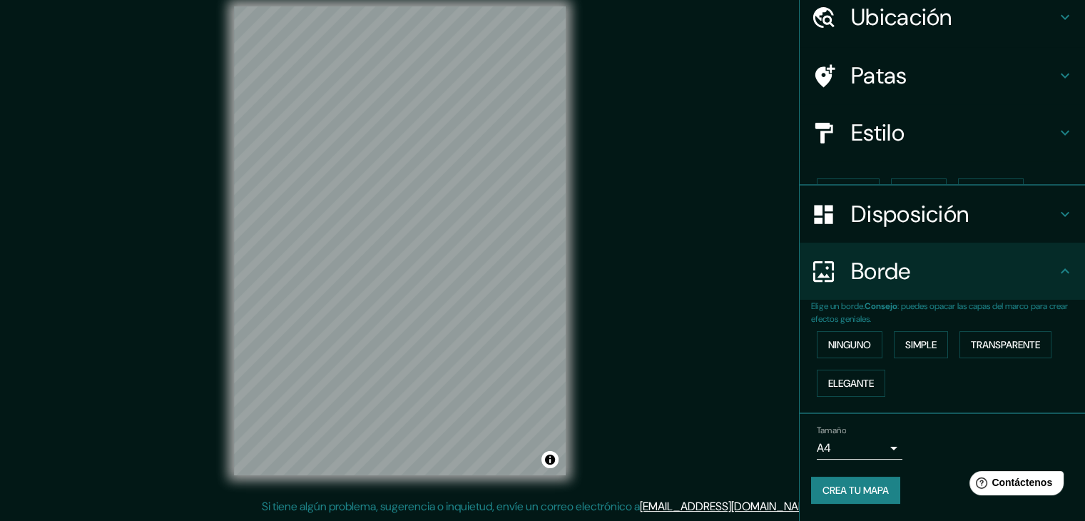
scroll to position [32, 0]
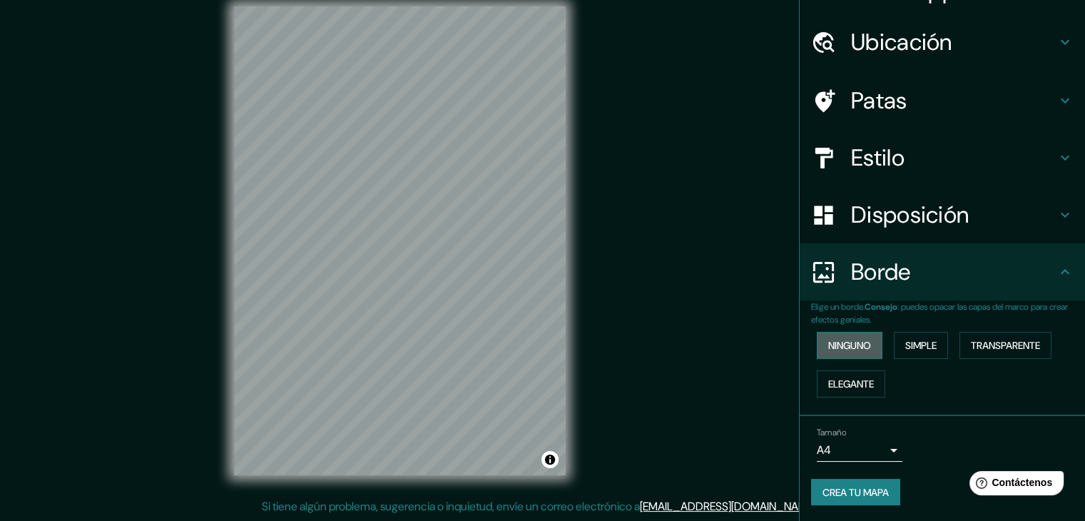
click at [843, 350] on font "Ninguno" at bounding box center [849, 345] width 43 height 13
click at [842, 342] on font "Ninguno" at bounding box center [849, 345] width 43 height 13
click at [905, 339] on font "Simple" at bounding box center [920, 345] width 31 height 13
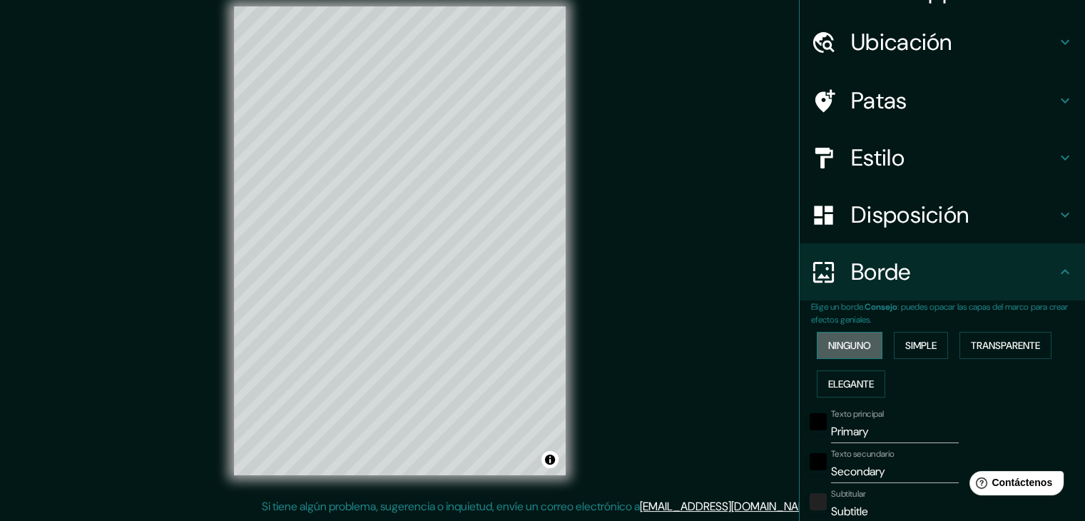
click at [847, 340] on font "Ninguno" at bounding box center [849, 345] width 43 height 13
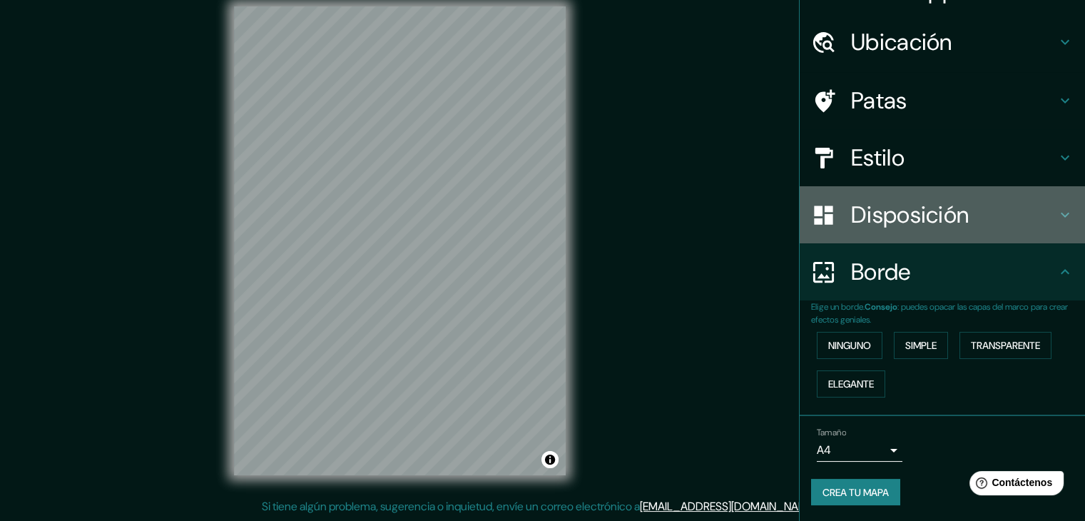
click at [851, 214] on font "Disposición" at bounding box center [910, 215] width 118 height 30
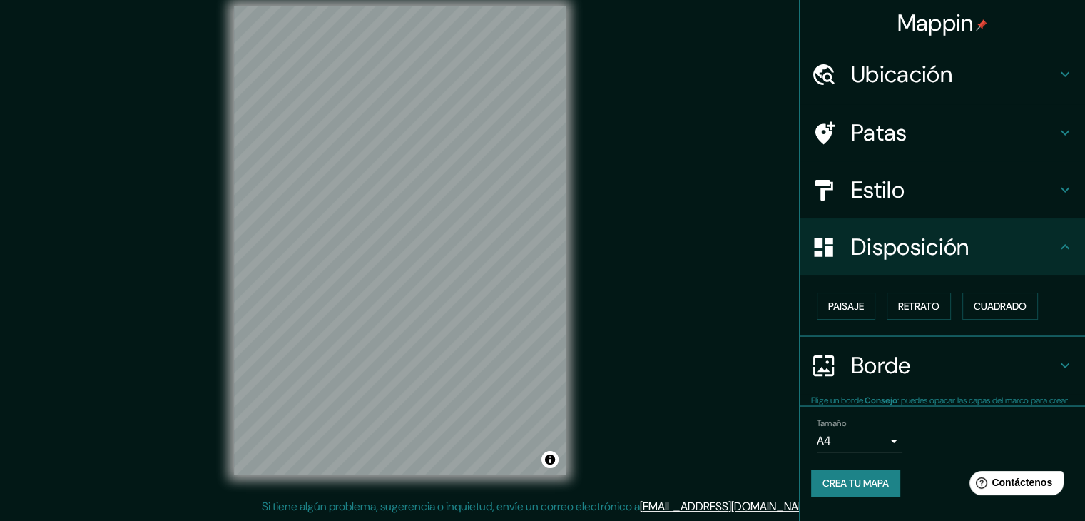
scroll to position [0, 0]
click at [854, 312] on font "Paisaje" at bounding box center [846, 306] width 36 height 19
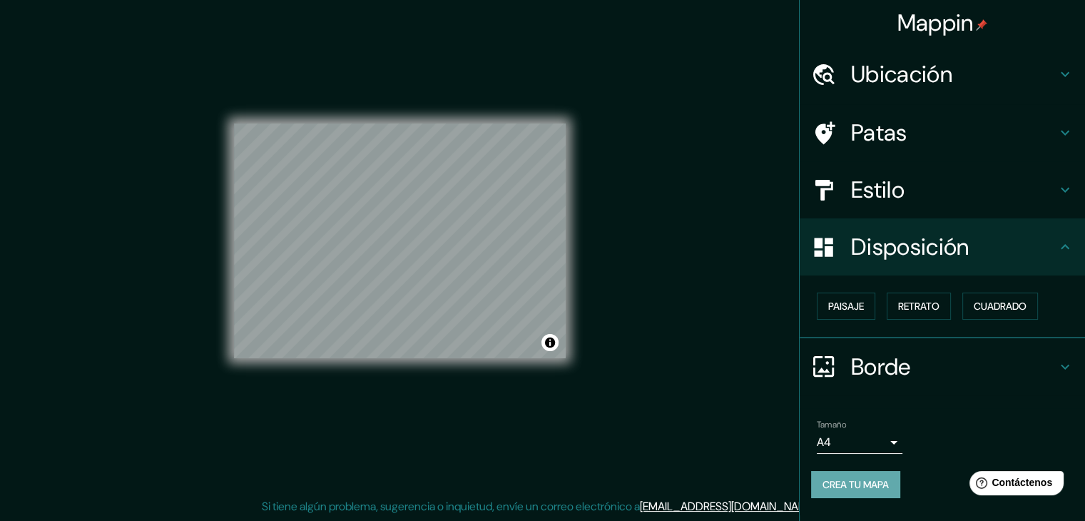
click at [866, 484] on font "Crea tu mapa" at bounding box center [855, 484] width 66 height 13
click at [853, 484] on font "Crea tu mapa" at bounding box center [855, 484] width 66 height 13
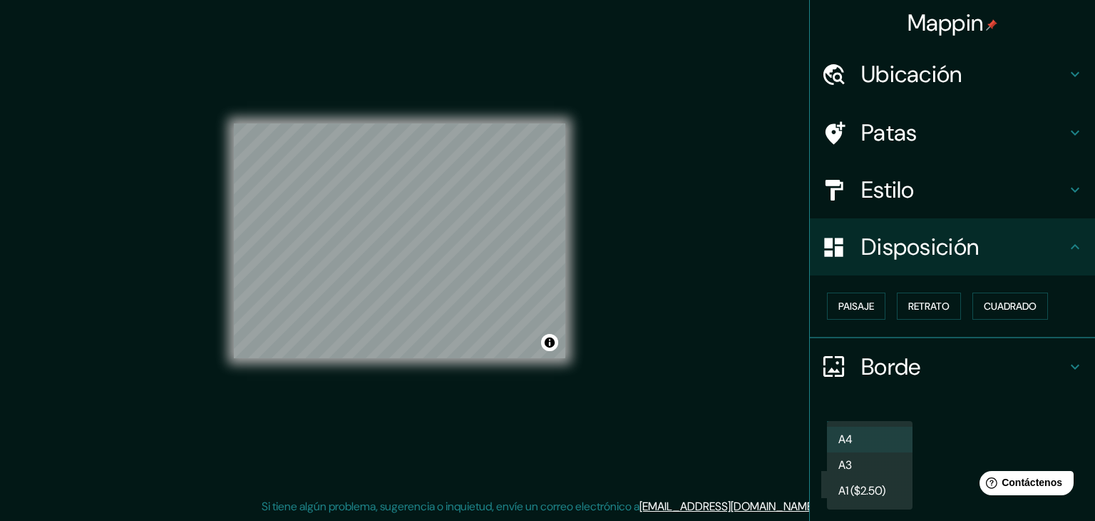
click at [890, 441] on body "Mappin Ubicación Ate, Lima, Provincia de Lima, Perú Comió Lima, Provincia de Li…" at bounding box center [547, 244] width 1095 height 521
click at [882, 465] on li "A3" at bounding box center [870, 462] width 86 height 26
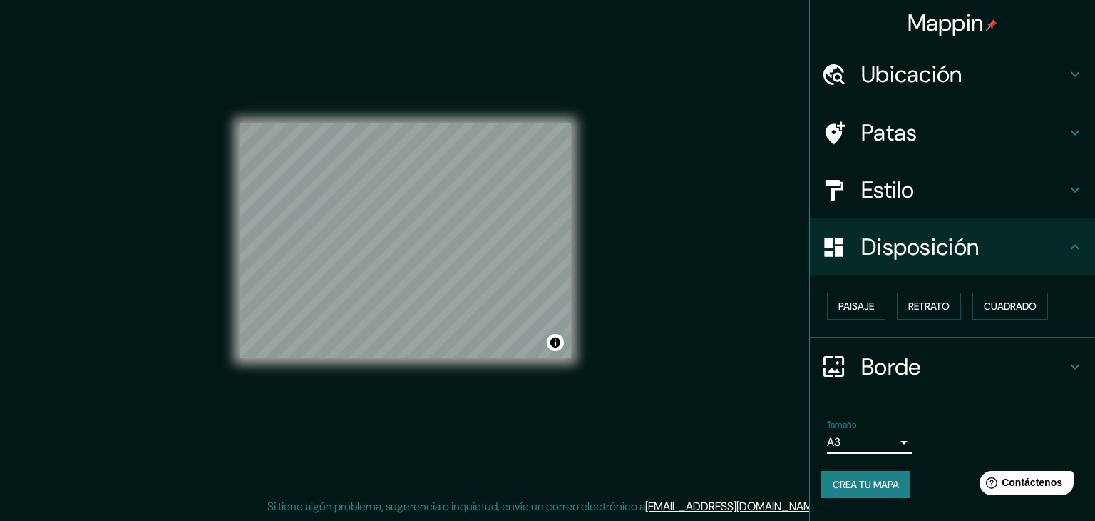
click at [898, 439] on body "Mappin Ubicación Ate, Lima, Provincia de Lima, Perú Comió Lima, Provincia de Li…" at bounding box center [547, 244] width 1095 height 521
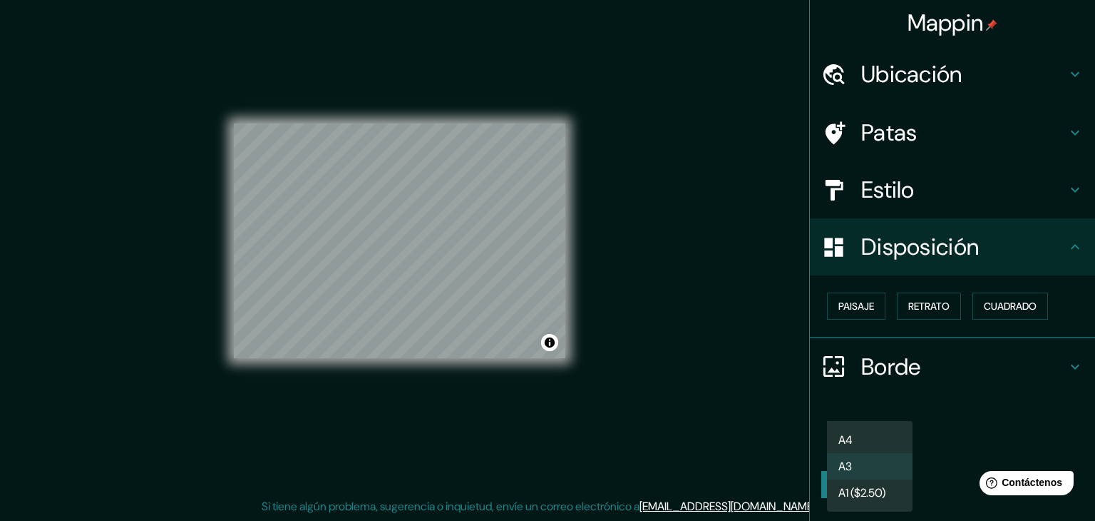
click at [873, 450] on li "A4" at bounding box center [870, 439] width 86 height 26
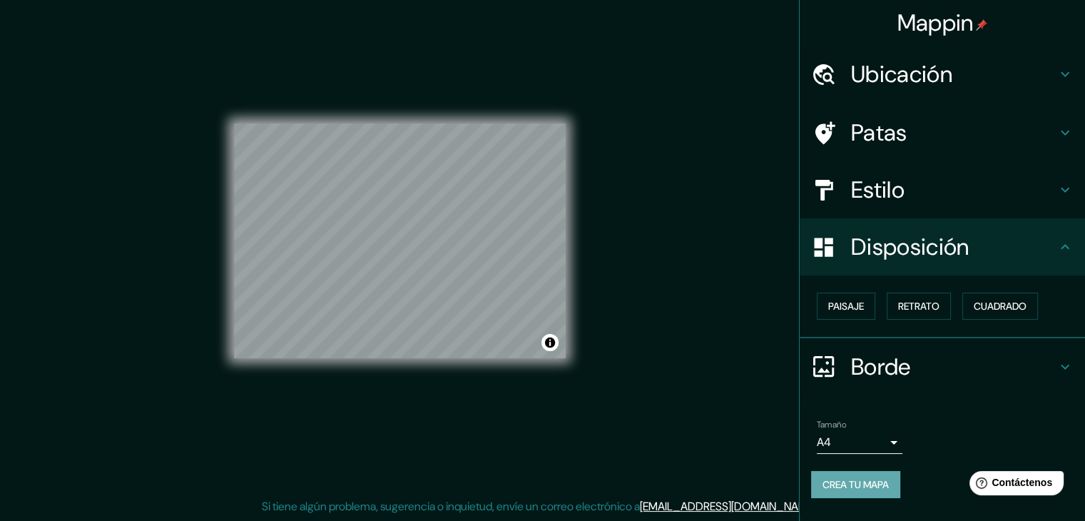
click at [887, 483] on font "Crea tu mapa" at bounding box center [855, 484] width 66 height 13
click at [1009, 484] on font "Contáctenos" at bounding box center [1022, 482] width 63 height 12
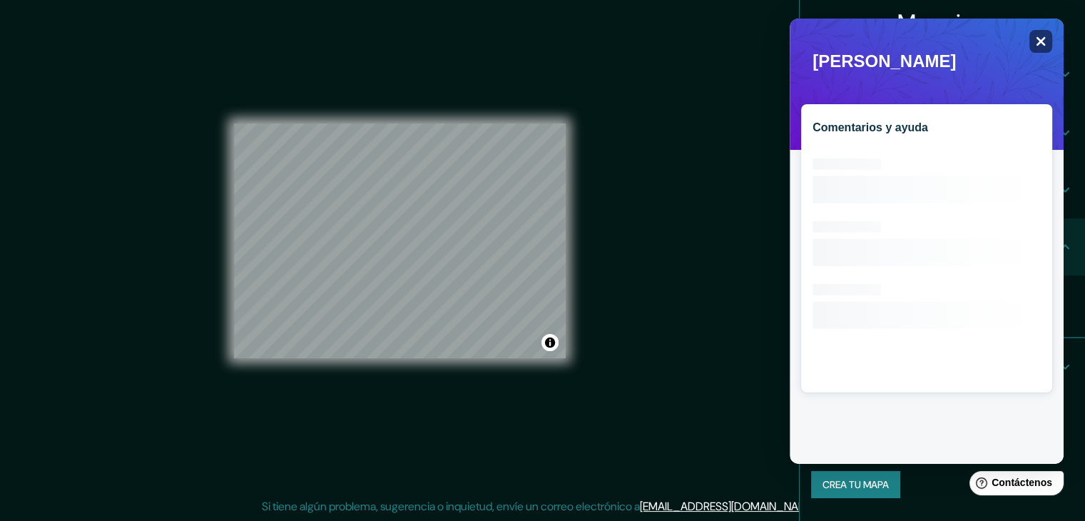
click at [1040, 33] on div "Close" at bounding box center [1040, 41] width 23 height 23
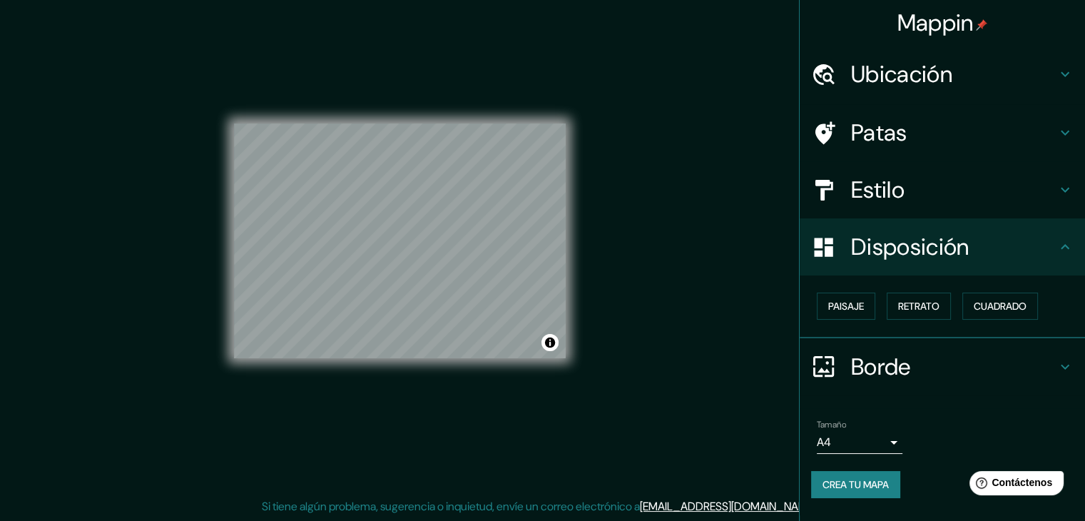
click at [847, 481] on font "Crea tu mapa" at bounding box center [855, 484] width 66 height 13
click at [548, 340] on button "Activar o desactivar atribución" at bounding box center [549, 342] width 17 height 17
click at [742, 40] on div "Mappin Ubicación Ate, Lima, Provincia de Lima, Perú Comió Lima, Provincia de Li…" at bounding box center [542, 252] width 1085 height 537
